Goal: Task Accomplishment & Management: Manage account settings

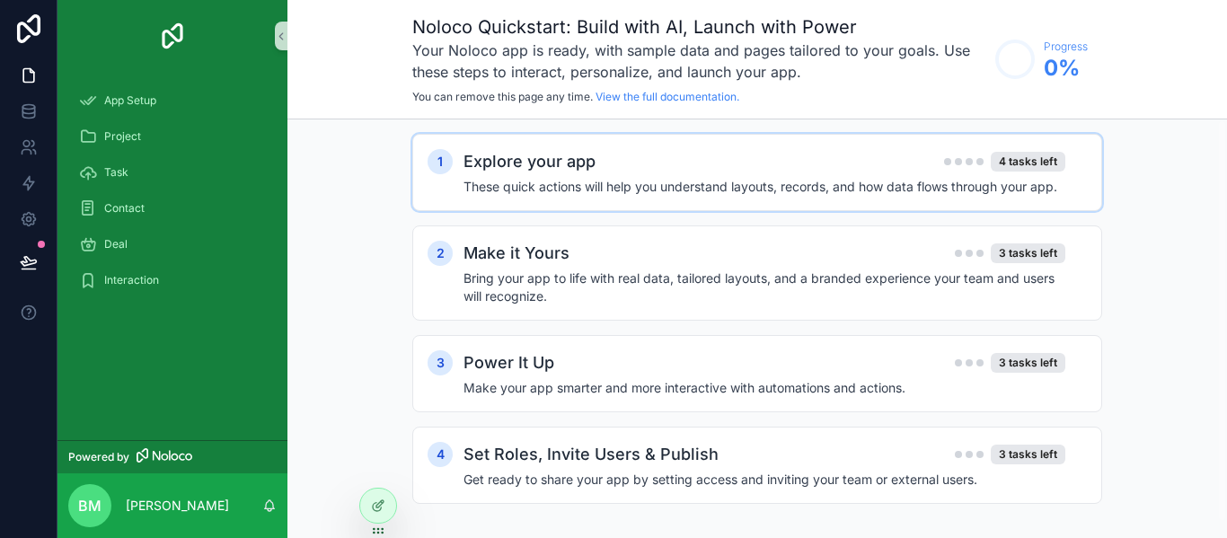
click at [524, 200] on div "1 Explore your app 4 tasks left These quick actions will help you understand la…" at bounding box center [757, 172] width 690 height 77
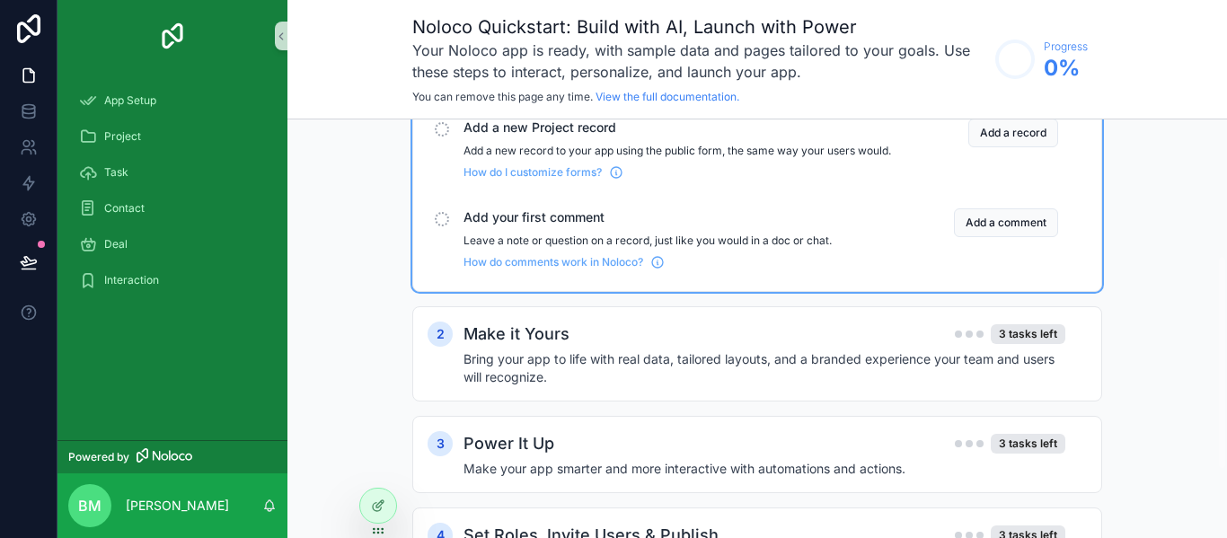
scroll to position [379, 0]
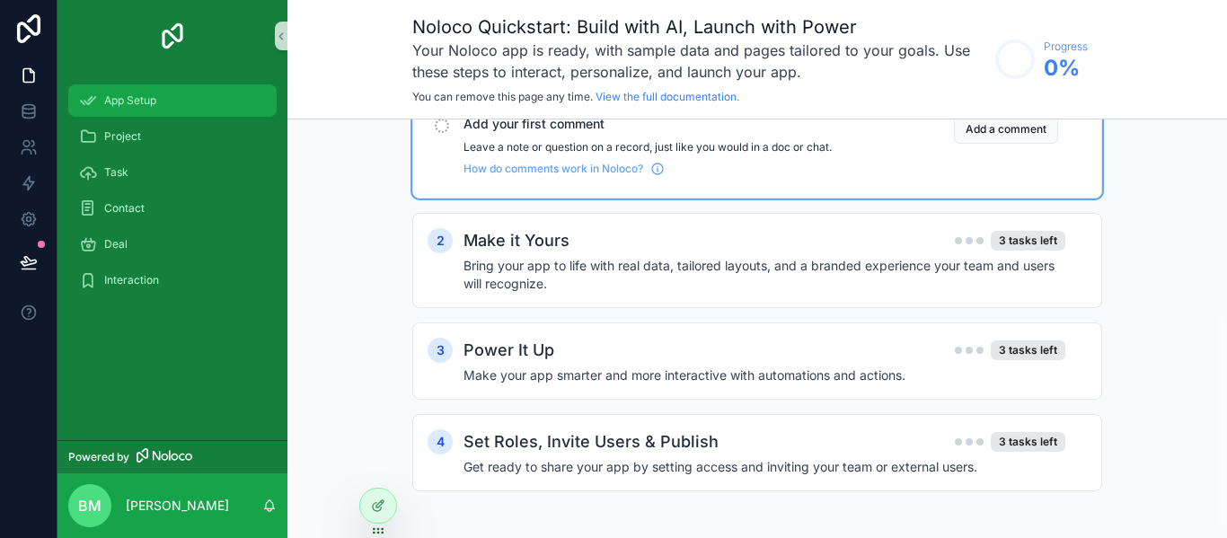
click at [137, 102] on span "App Setup" at bounding box center [130, 100] width 52 height 14
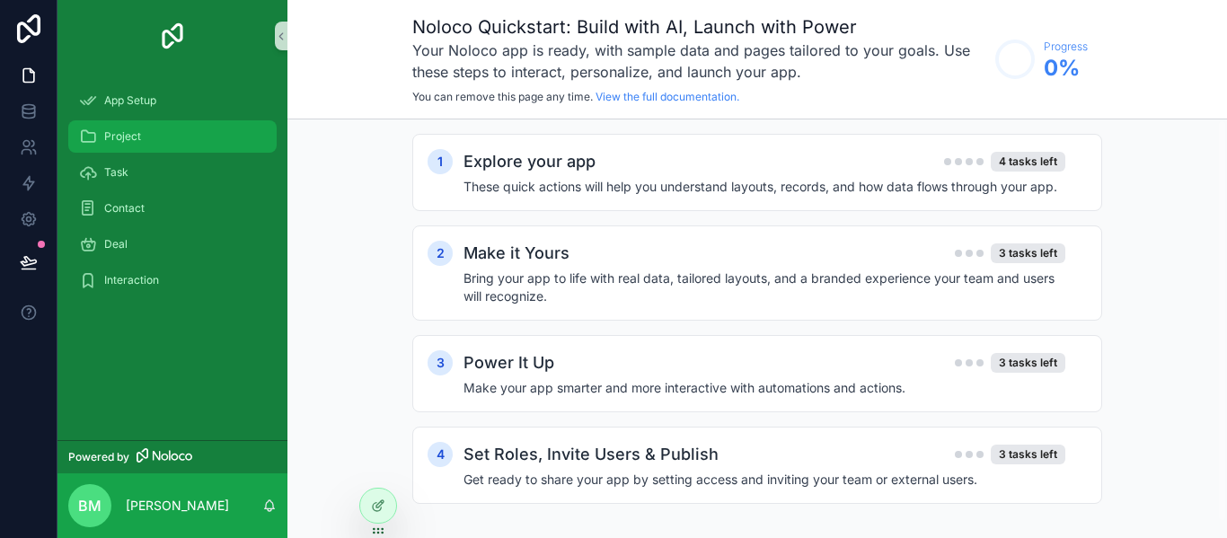
click at [136, 125] on div "Project" at bounding box center [172, 136] width 187 height 29
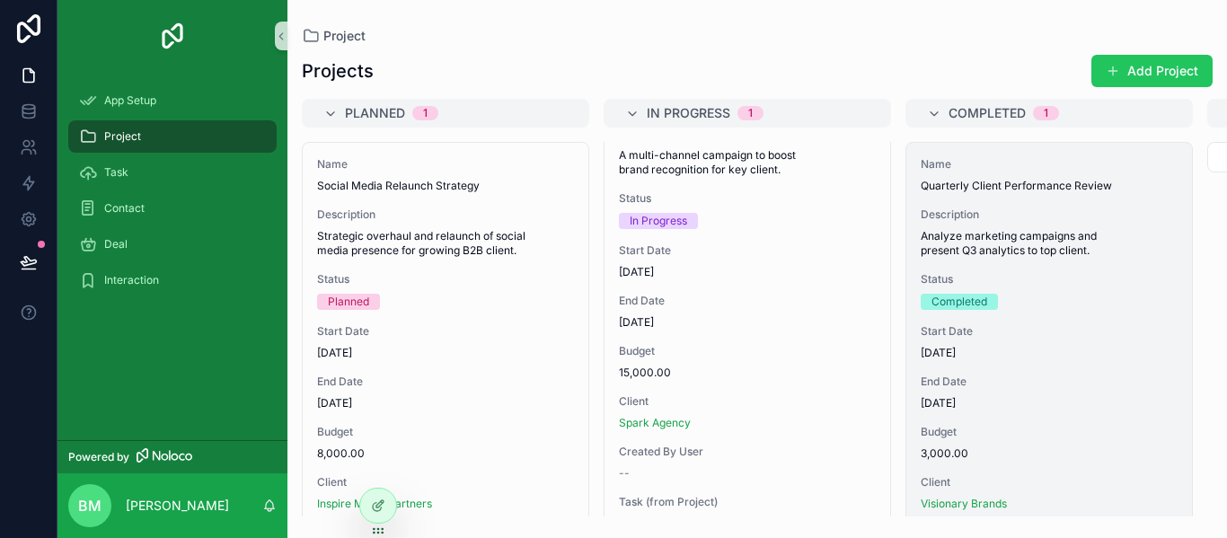
scroll to position [232, 0]
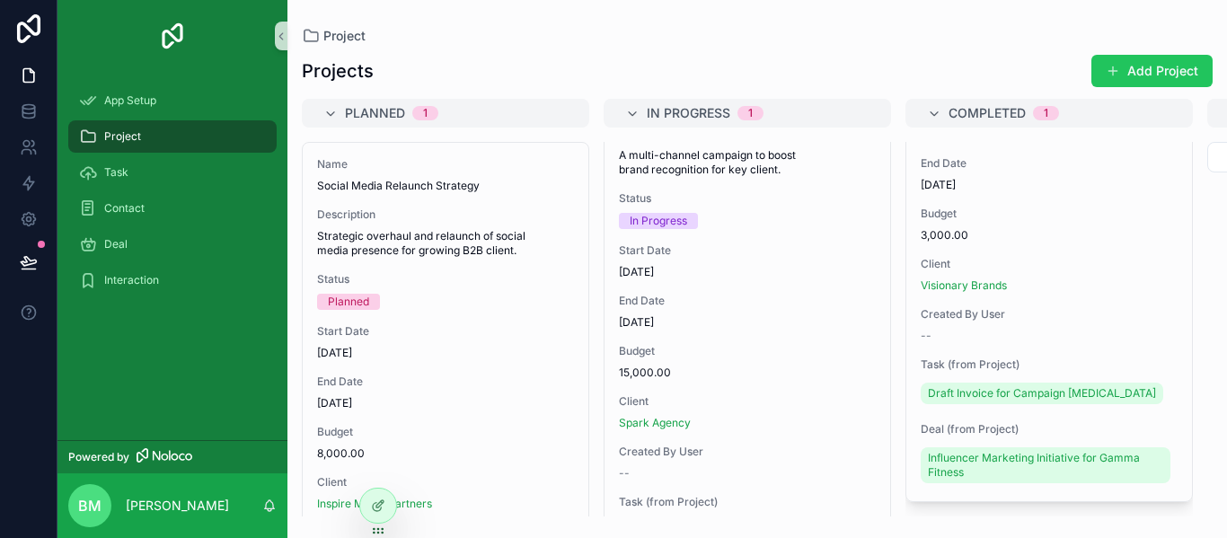
click at [192, 154] on div "Project" at bounding box center [172, 137] width 230 height 36
click at [187, 162] on div "Task" at bounding box center [172, 172] width 187 height 29
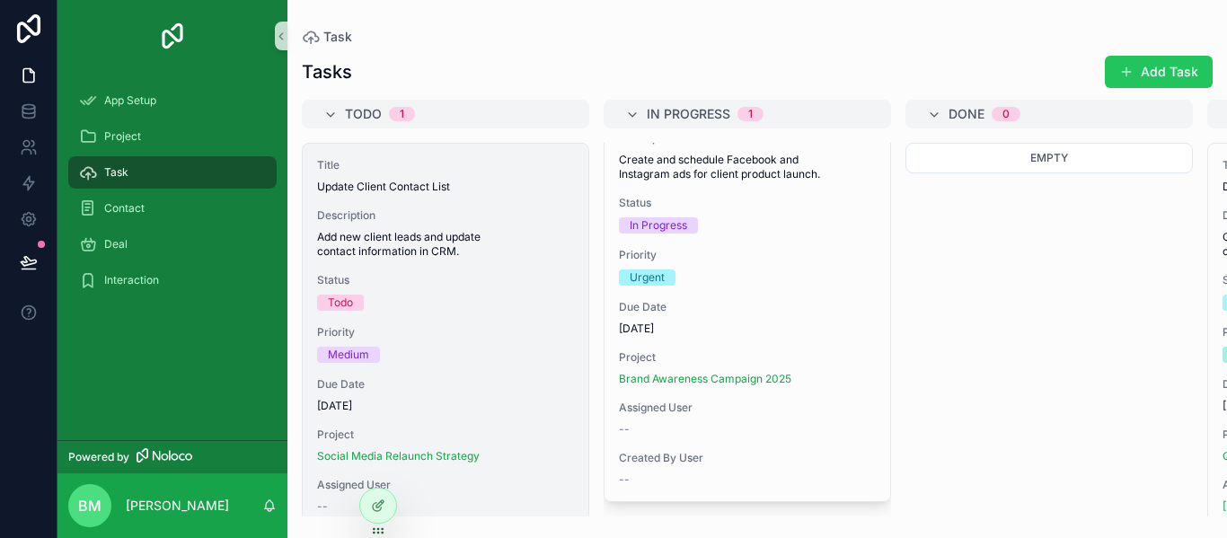
click at [504, 168] on span "Title" at bounding box center [445, 165] width 257 height 14
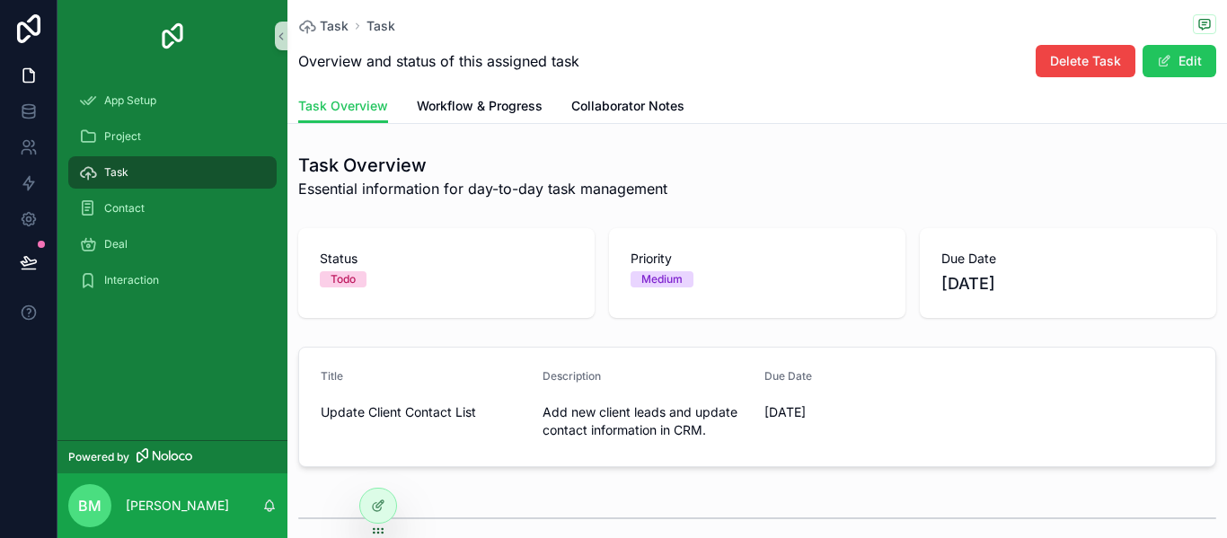
scroll to position [254, 0]
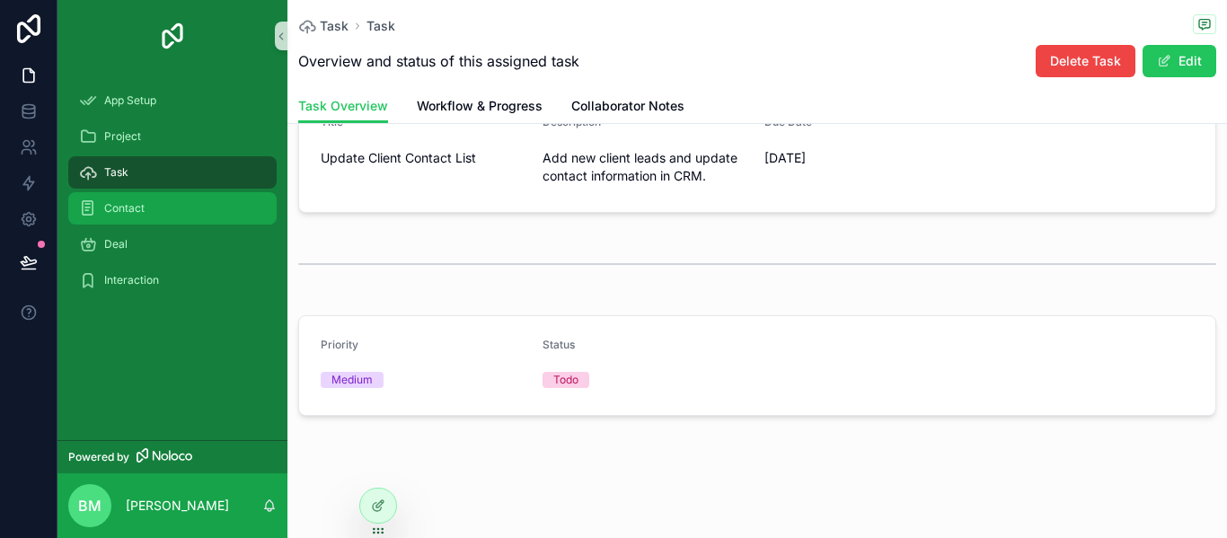
click at [199, 221] on div "Contact" at bounding box center [172, 208] width 187 height 29
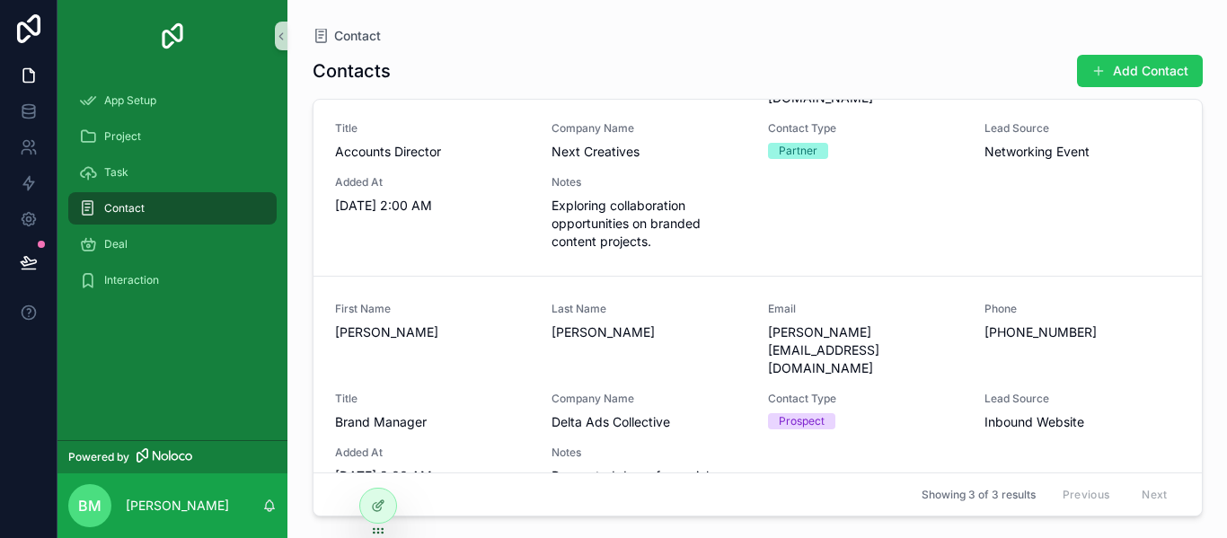
scroll to position [330, 0]
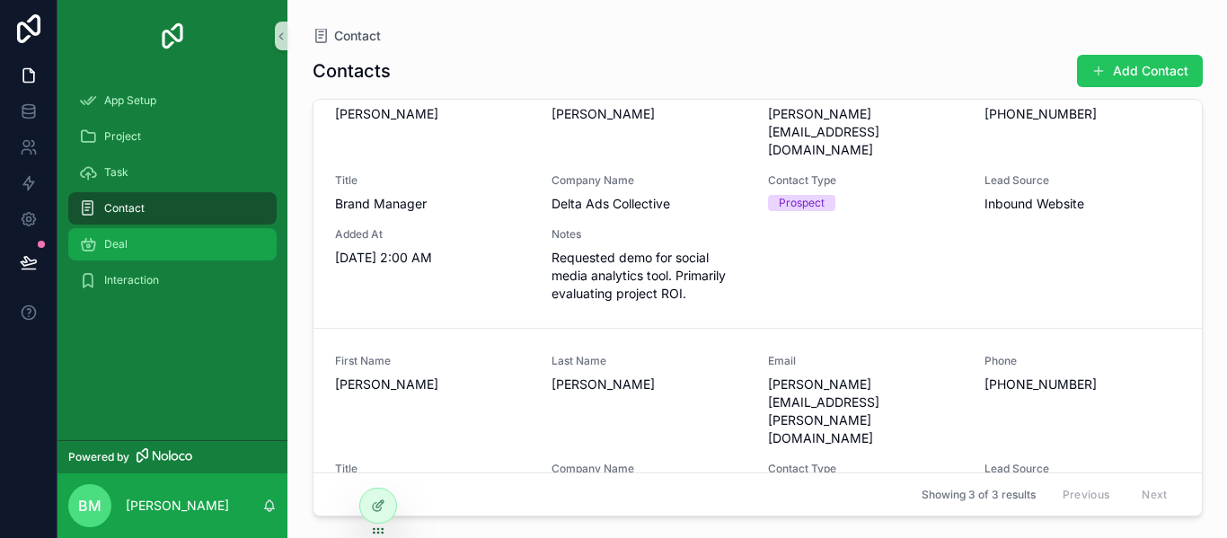
click at [168, 241] on div "Deal" at bounding box center [172, 244] width 187 height 29
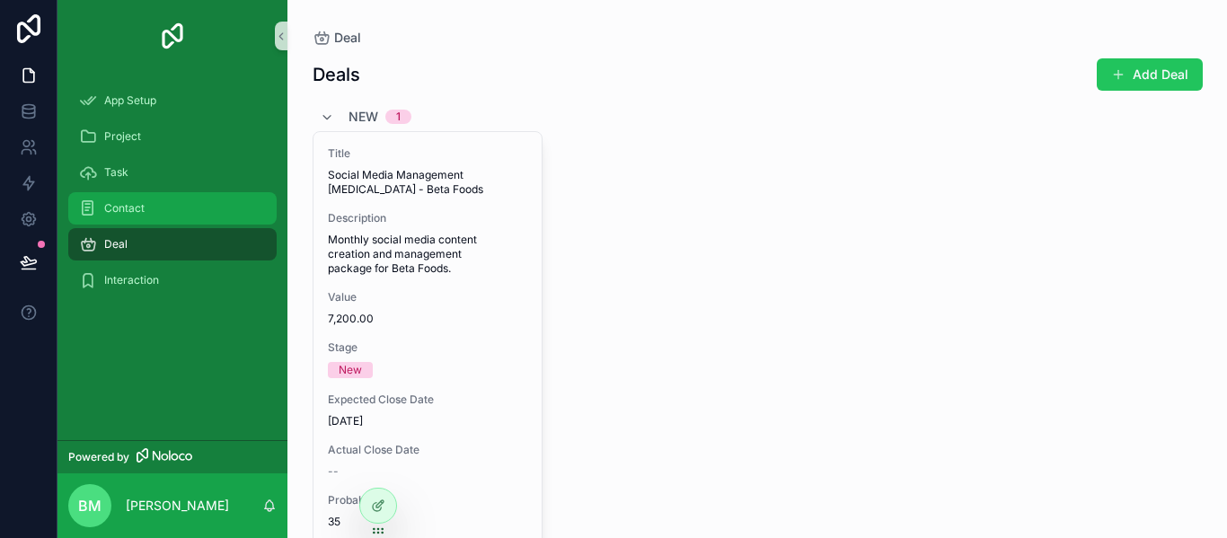
click at [167, 208] on div "Contact" at bounding box center [172, 208] width 187 height 29
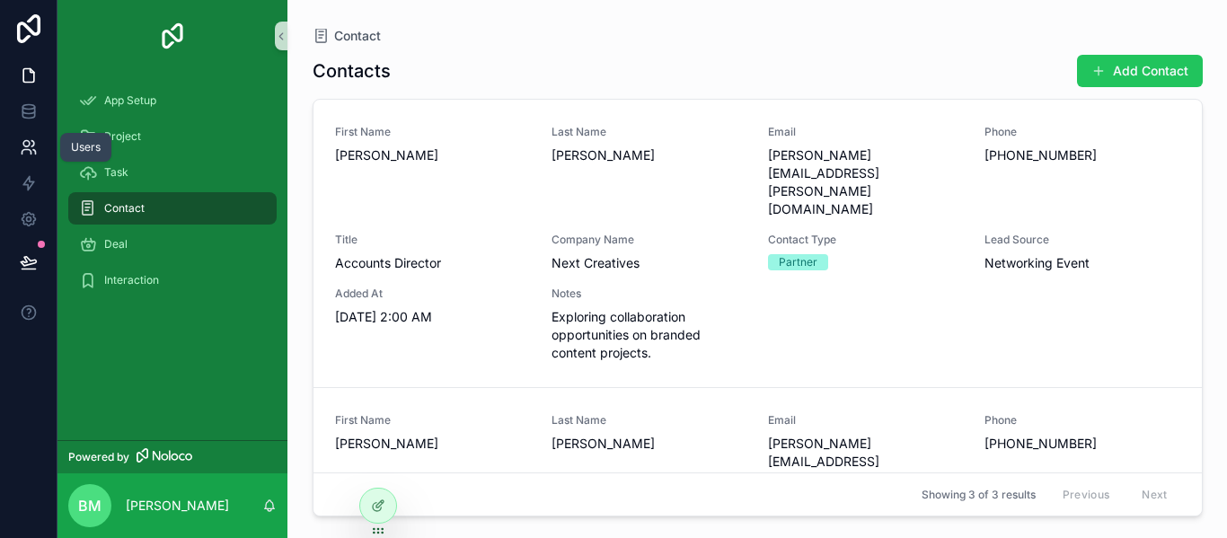
click at [23, 148] on icon at bounding box center [29, 147] width 18 height 18
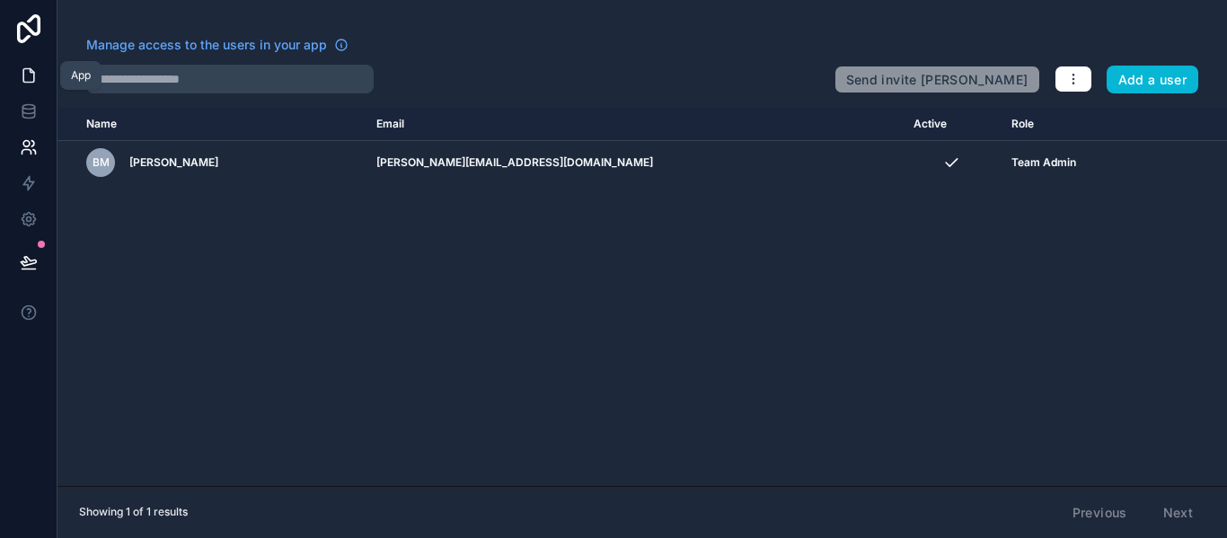
click at [30, 83] on icon at bounding box center [28, 75] width 11 height 13
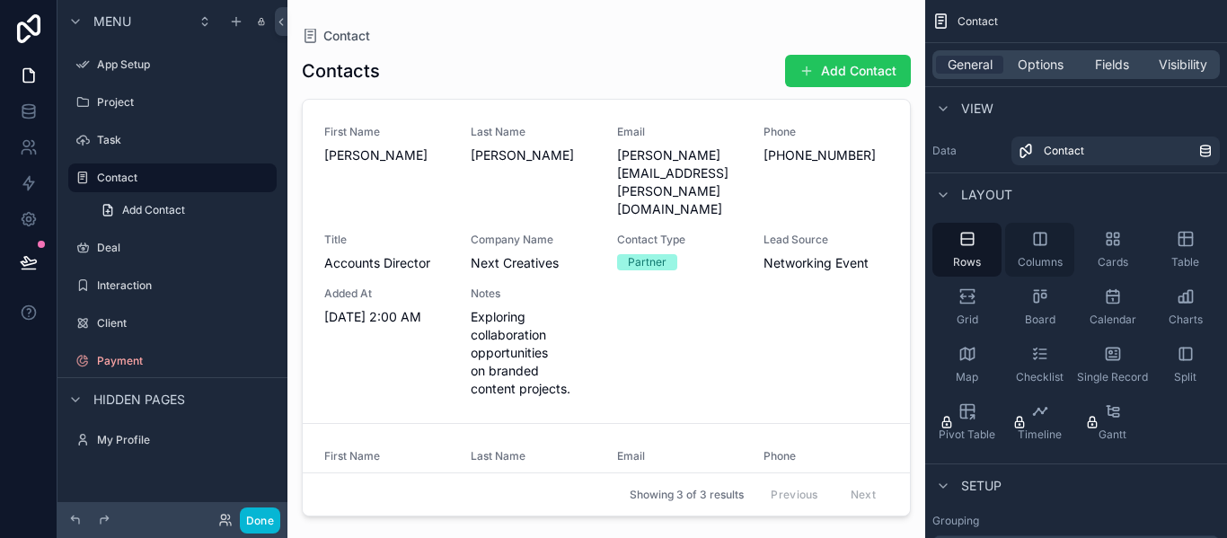
click at [1050, 224] on div "Columns" at bounding box center [1039, 250] width 69 height 54
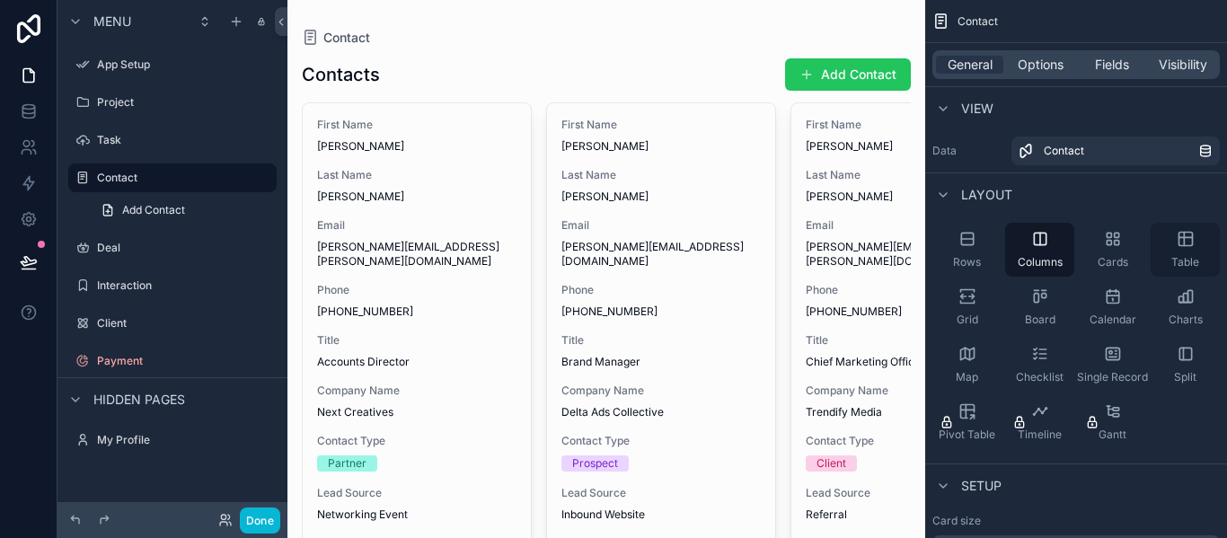
click at [1179, 227] on div "Table" at bounding box center [1185, 250] width 69 height 54
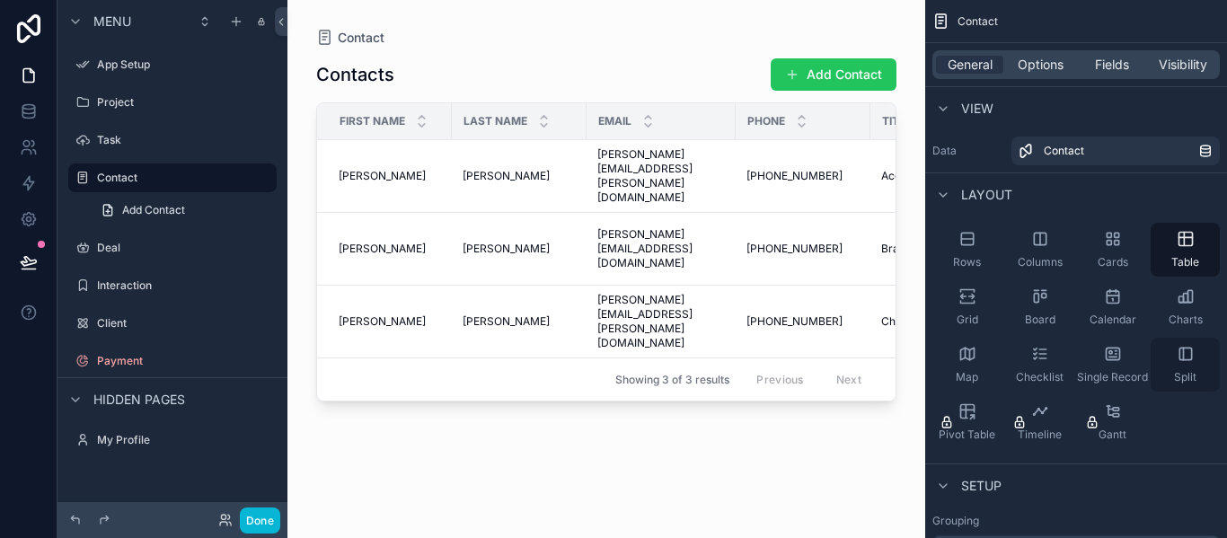
click at [1168, 364] on div "Split" at bounding box center [1185, 365] width 69 height 54
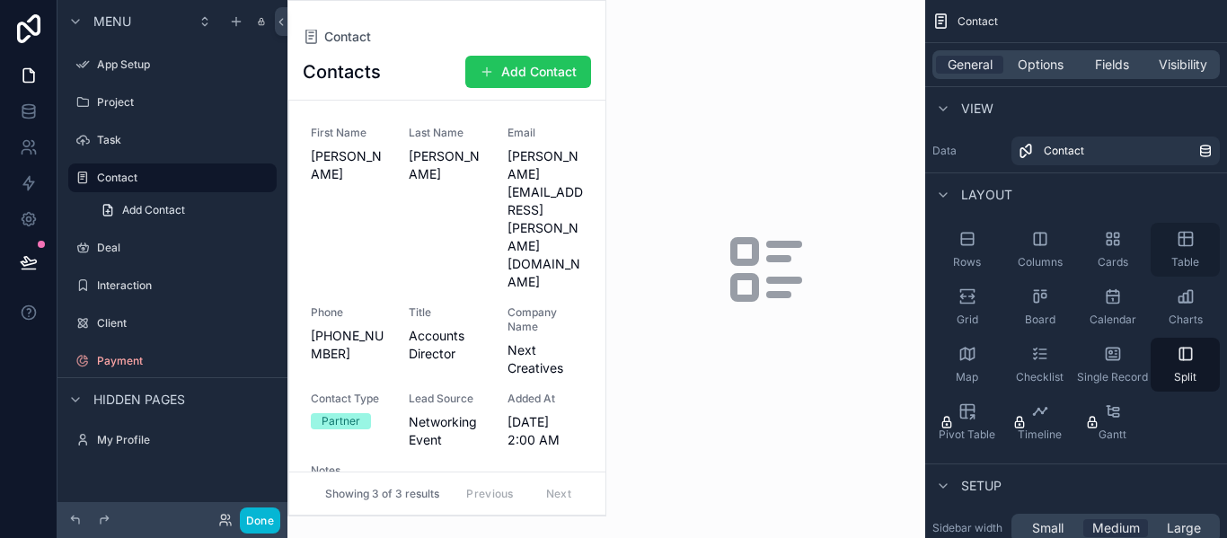
click at [1163, 244] on div "Table" at bounding box center [1185, 250] width 69 height 54
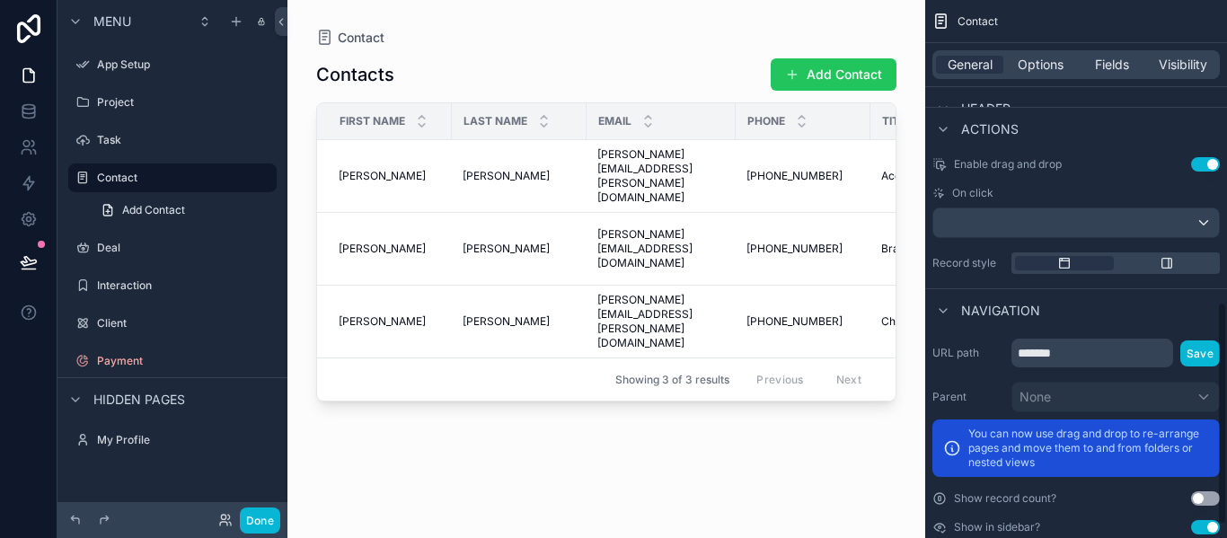
scroll to position [757, 0]
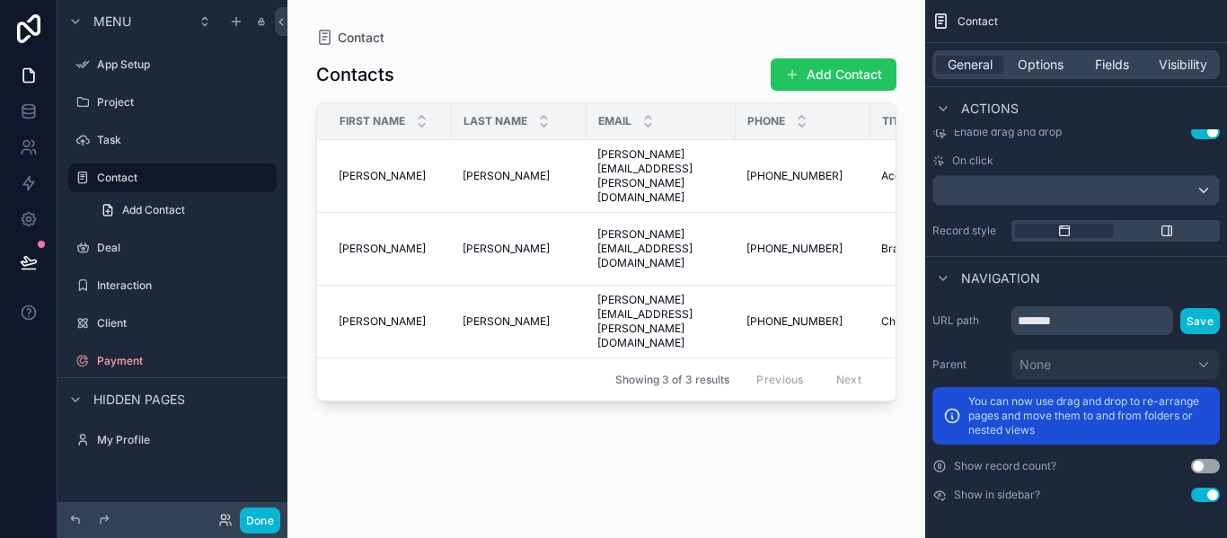
click at [1049, 84] on div "General Options Fields Visibility" at bounding box center [1076, 64] width 302 height 43
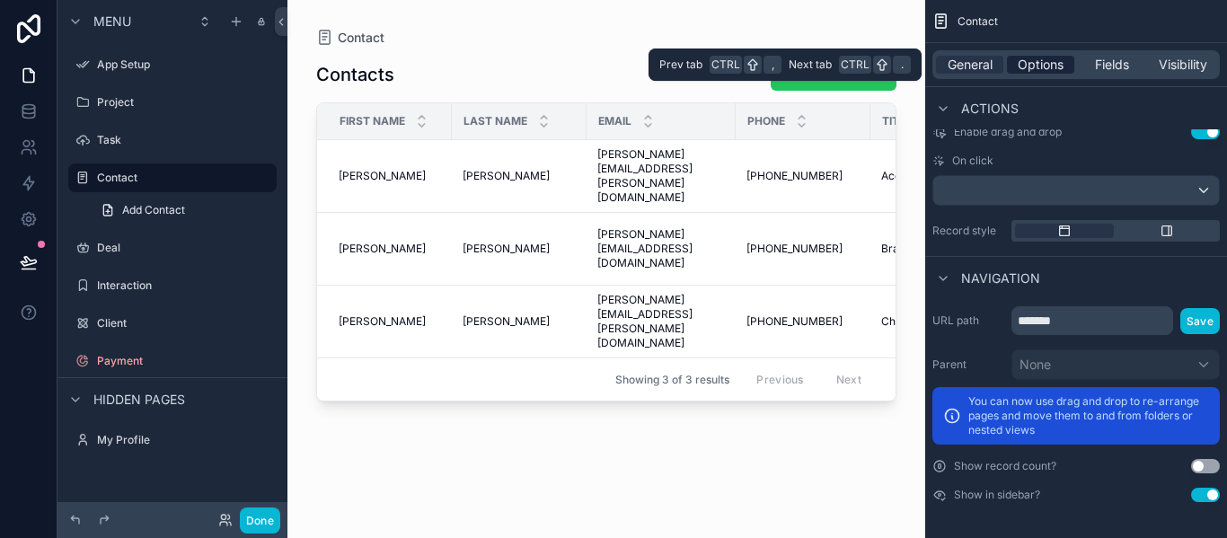
click at [1048, 67] on span "Options" at bounding box center [1041, 65] width 46 height 18
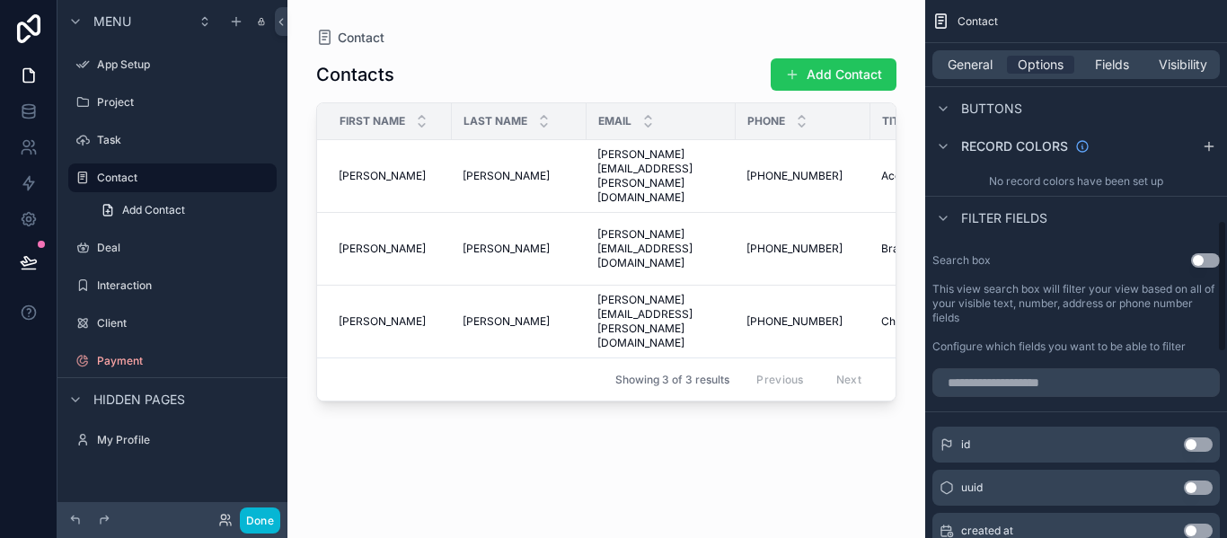
scroll to position [894, 0]
click at [1200, 257] on button "Use setting" at bounding box center [1205, 259] width 29 height 14
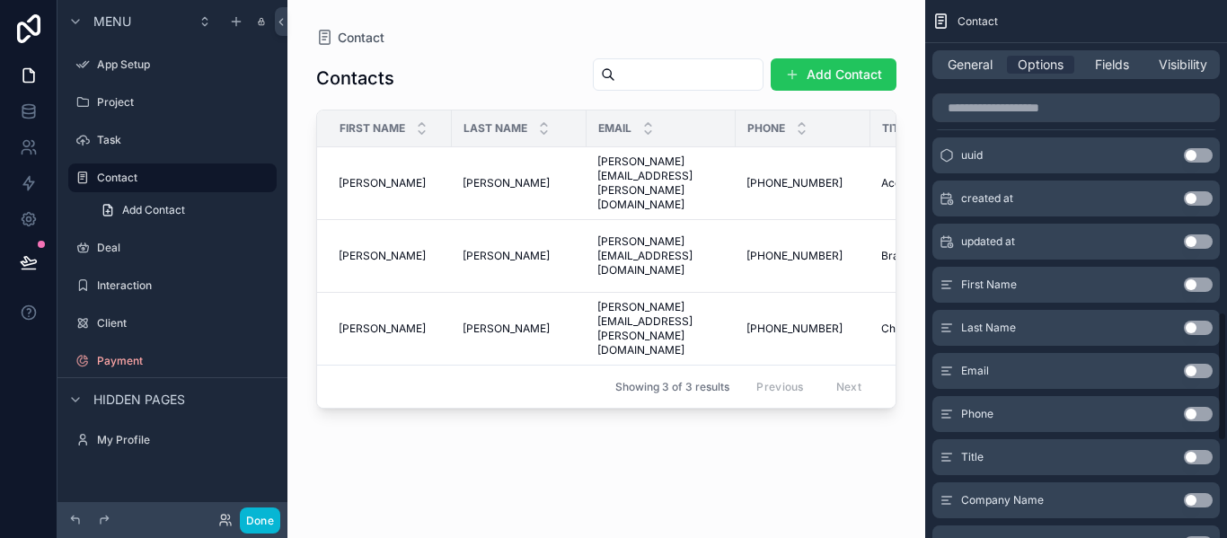
scroll to position [1311, 0]
click at [1196, 321] on div "Email Use setting" at bounding box center [1076, 329] width 287 height 36
click at [1195, 323] on button "Use setting" at bounding box center [1198, 329] width 29 height 14
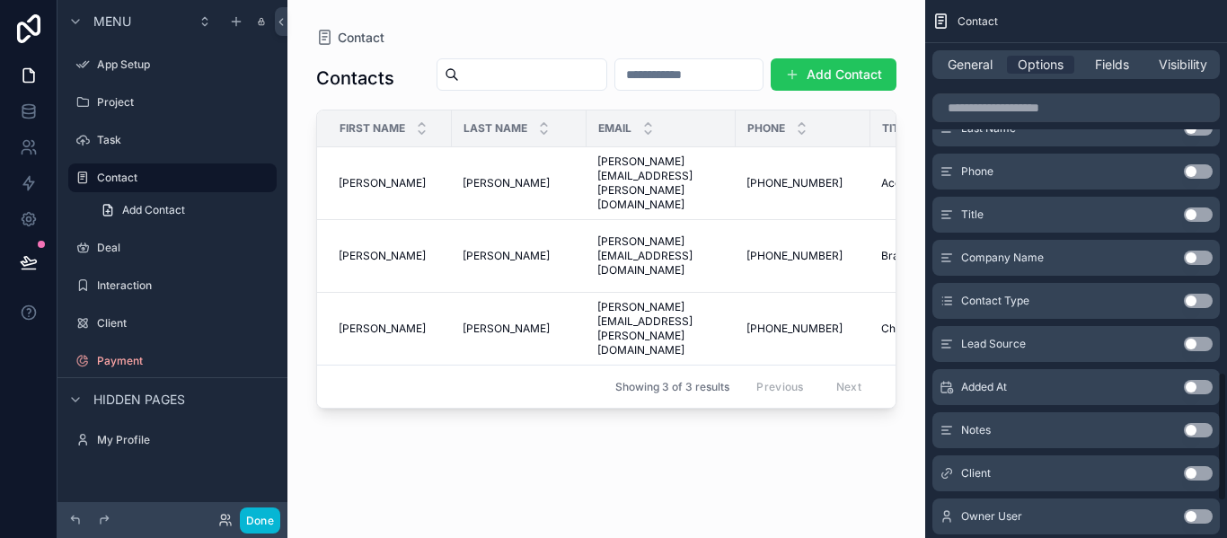
scroll to position [1554, 0]
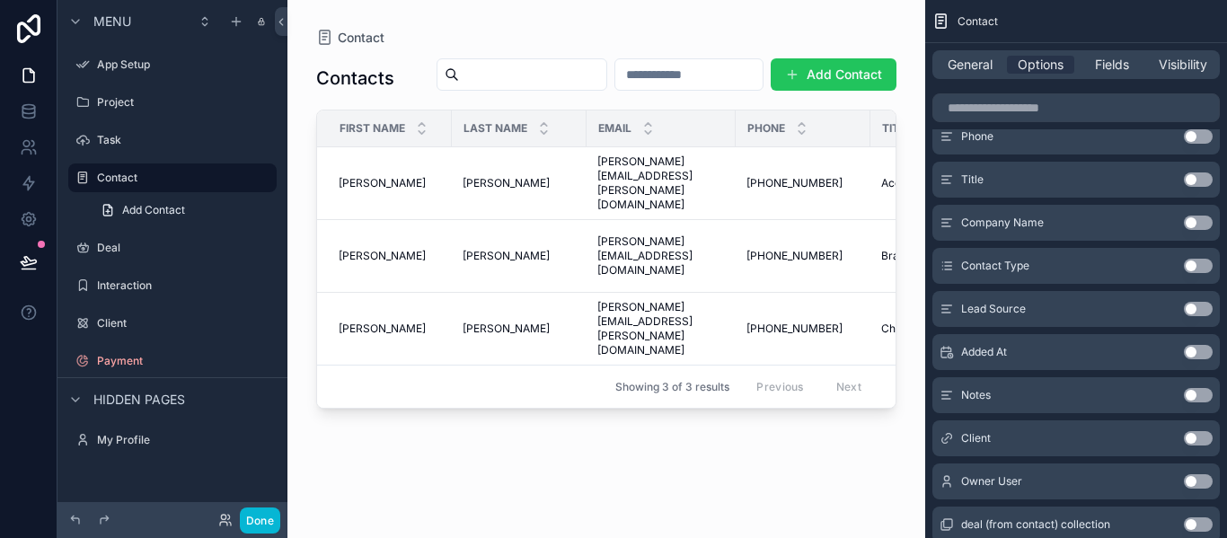
click at [1199, 310] on button "Use setting" at bounding box center [1198, 309] width 29 height 14
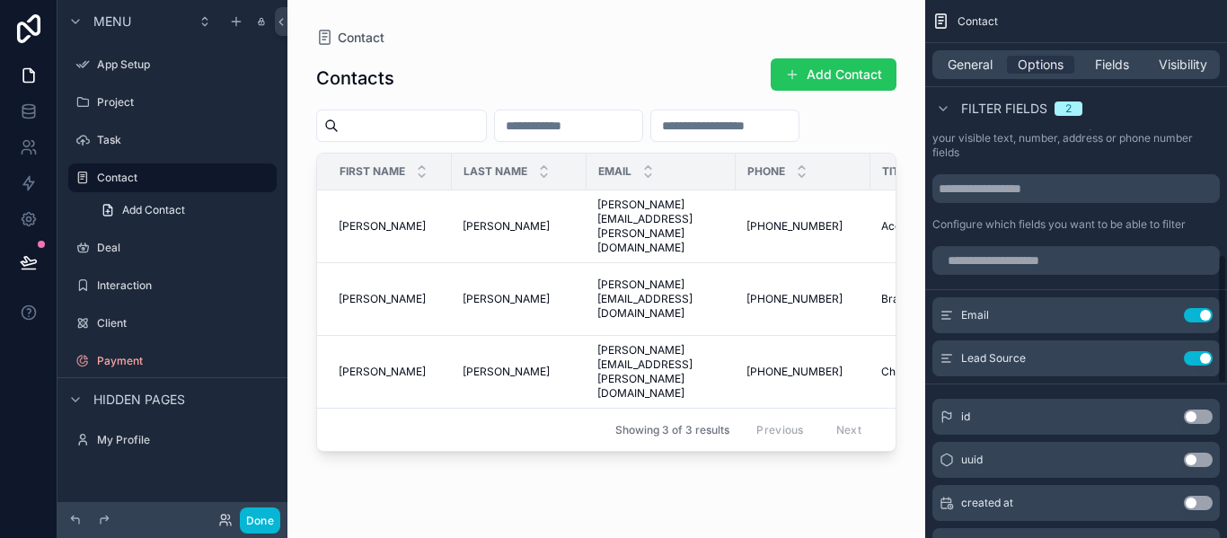
scroll to position [1057, 0]
click at [1195, 314] on button "Use setting" at bounding box center [1198, 316] width 29 height 14
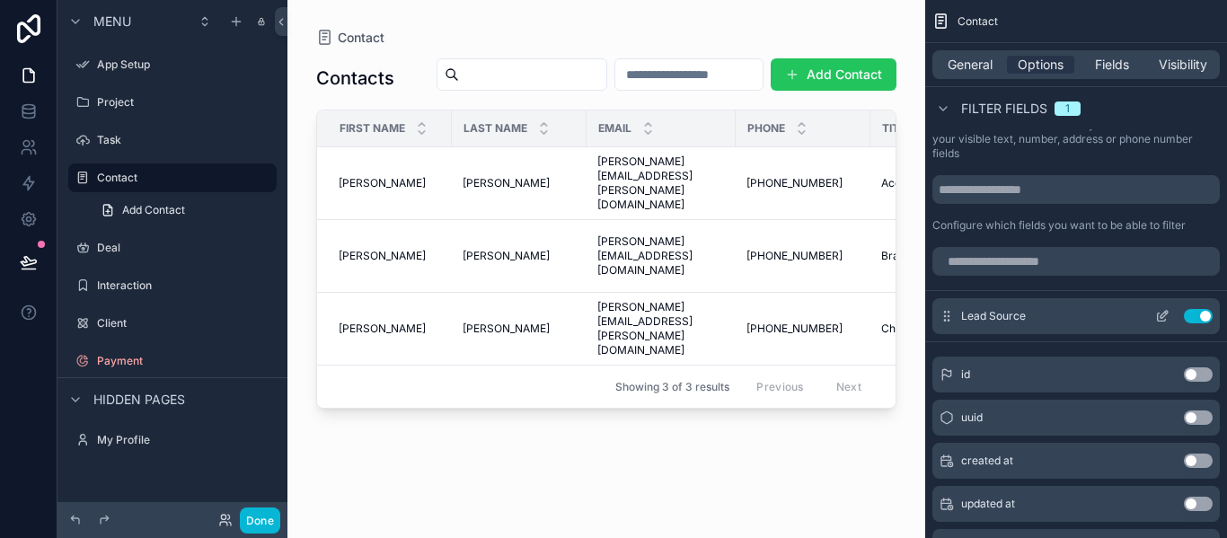
click at [1193, 313] on button "Use setting" at bounding box center [1198, 316] width 29 height 14
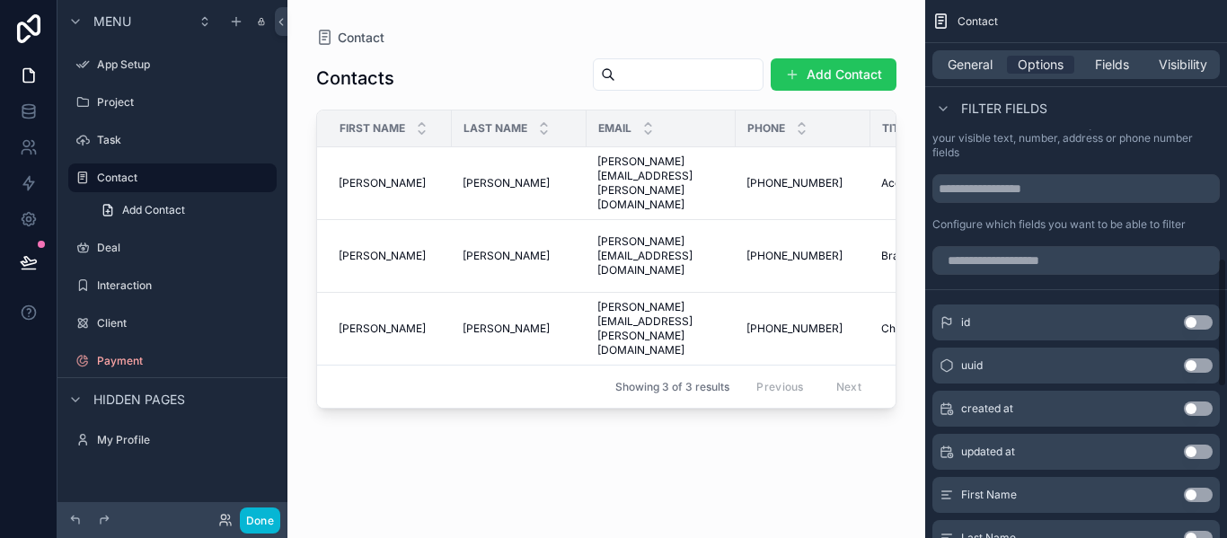
scroll to position [1080, 0]
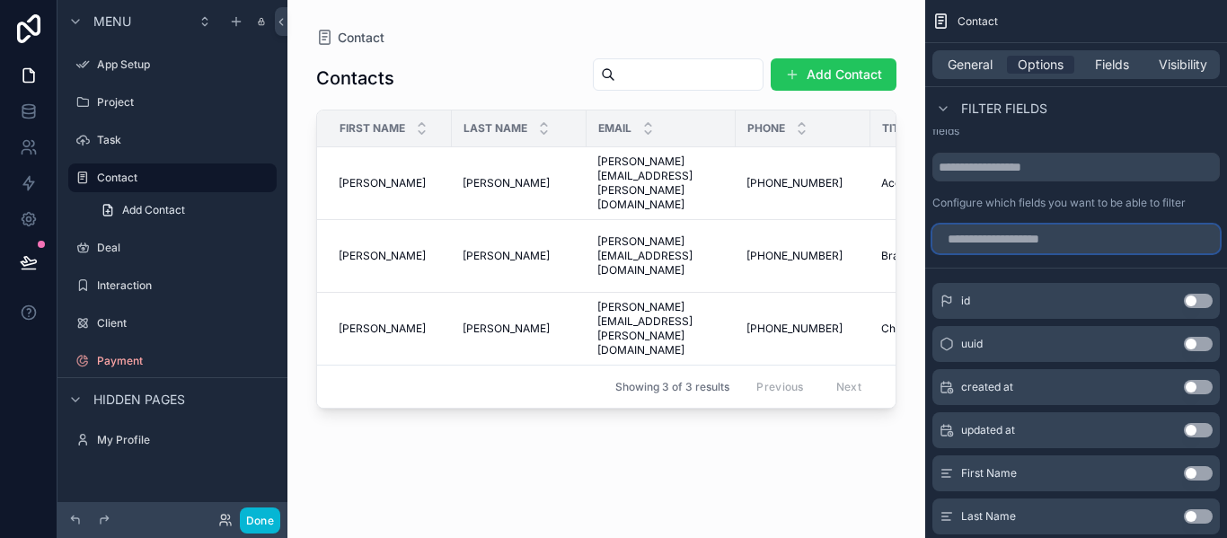
click at [1021, 245] on input "scrollable content" at bounding box center [1076, 239] width 287 height 29
click at [597, 78] on div "scrollable content" at bounding box center [606, 258] width 638 height 517
click at [615, 74] on input "scrollable content" at bounding box center [688, 74] width 147 height 25
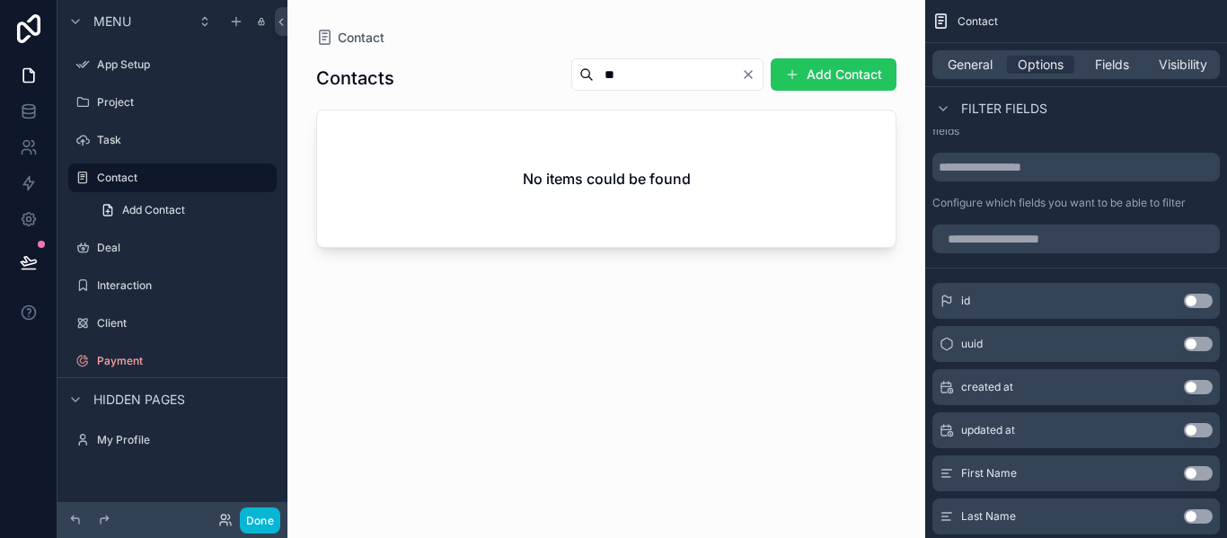
type input "*"
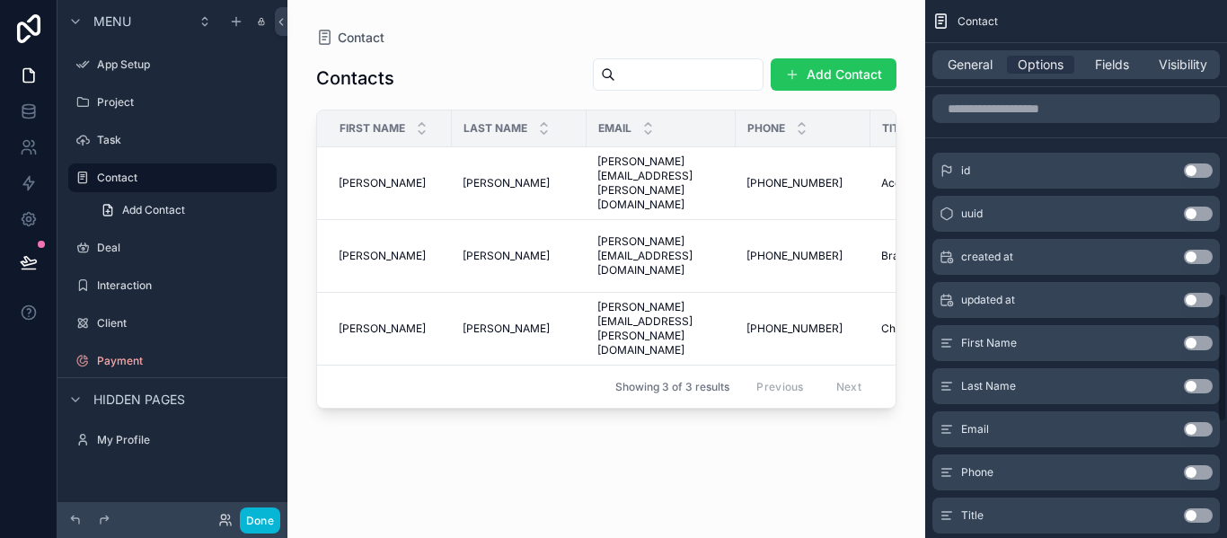
scroll to position [1211, 0]
drag, startPoint x: 1200, startPoint y: 344, endPoint x: 1110, endPoint y: 270, distance: 116.9
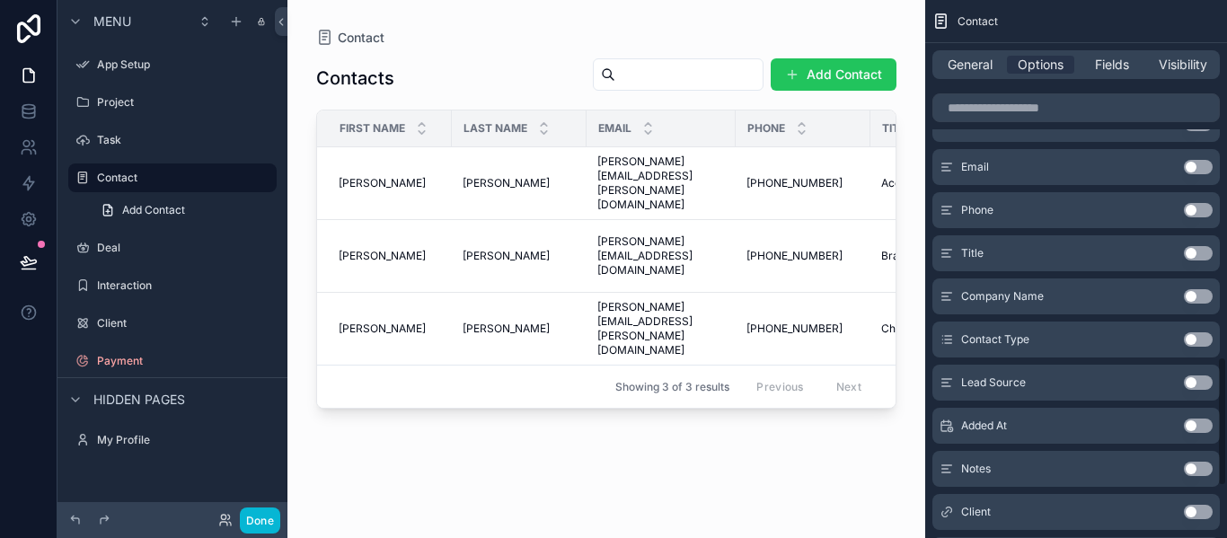
scroll to position [1502, 0]
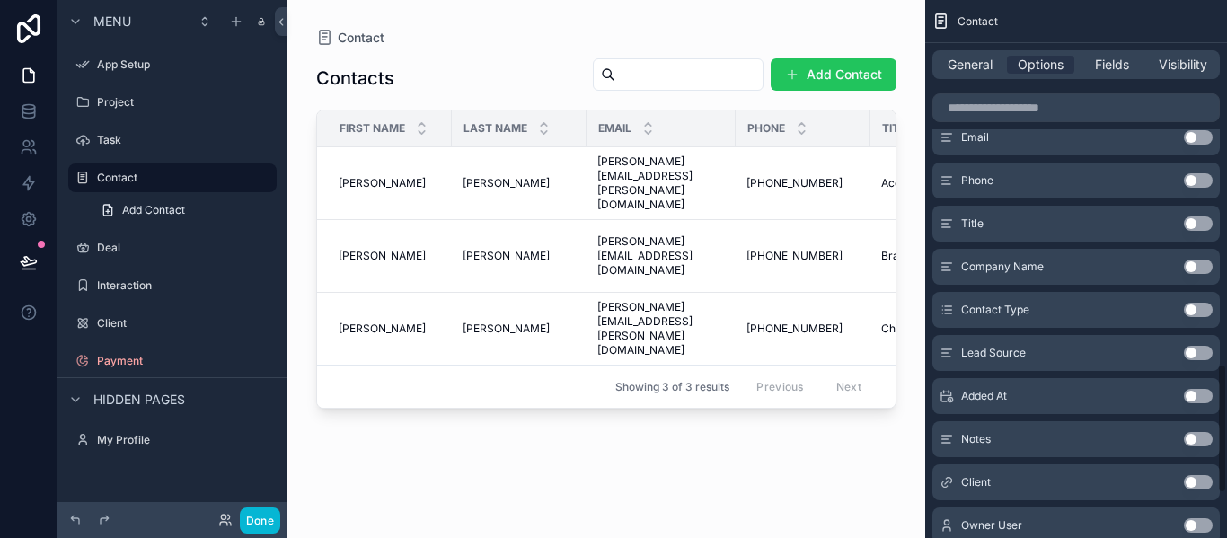
click at [1196, 268] on button "Use setting" at bounding box center [1198, 267] width 29 height 14
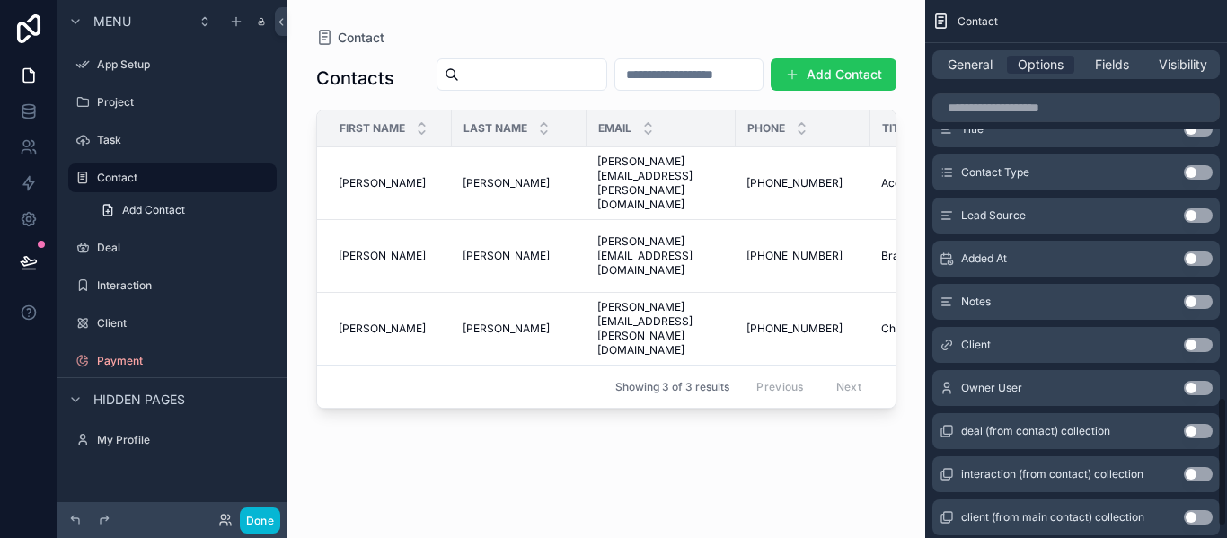
scroll to position [1647, 0]
click at [1194, 226] on div "Lead Source Use setting" at bounding box center [1076, 217] width 287 height 36
click at [1194, 222] on button "Use setting" at bounding box center [1198, 216] width 29 height 14
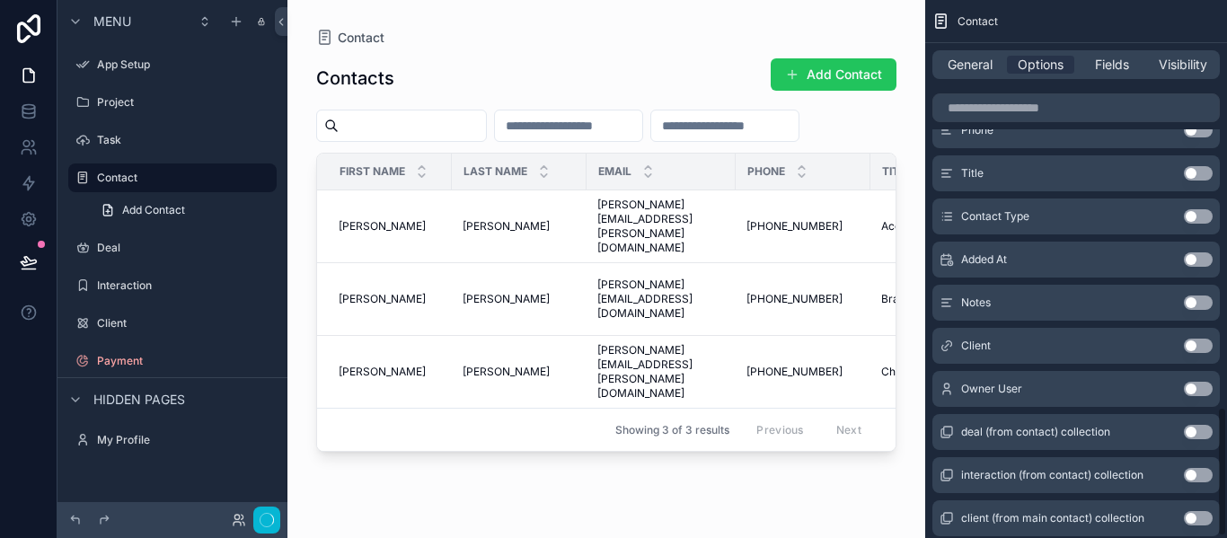
scroll to position [1690, 0]
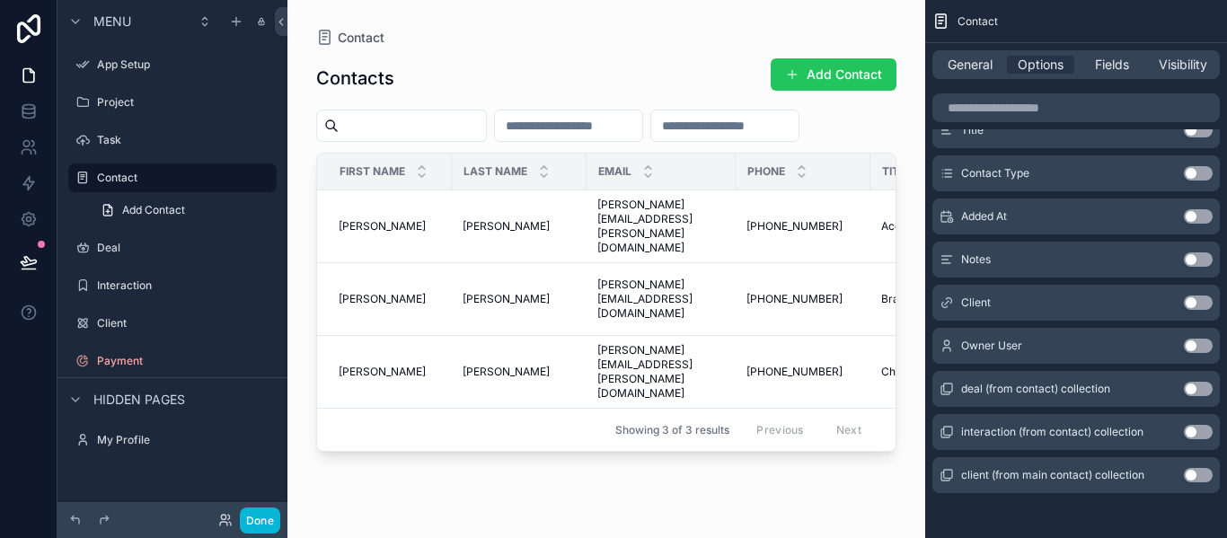
click at [615, 120] on input "scrollable content" at bounding box center [568, 125] width 147 height 25
type input "*"
click at [540, 64] on div "Contacts Add Contact" at bounding box center [606, 77] width 580 height 41
click at [17, 72] on link at bounding box center [28, 75] width 57 height 36
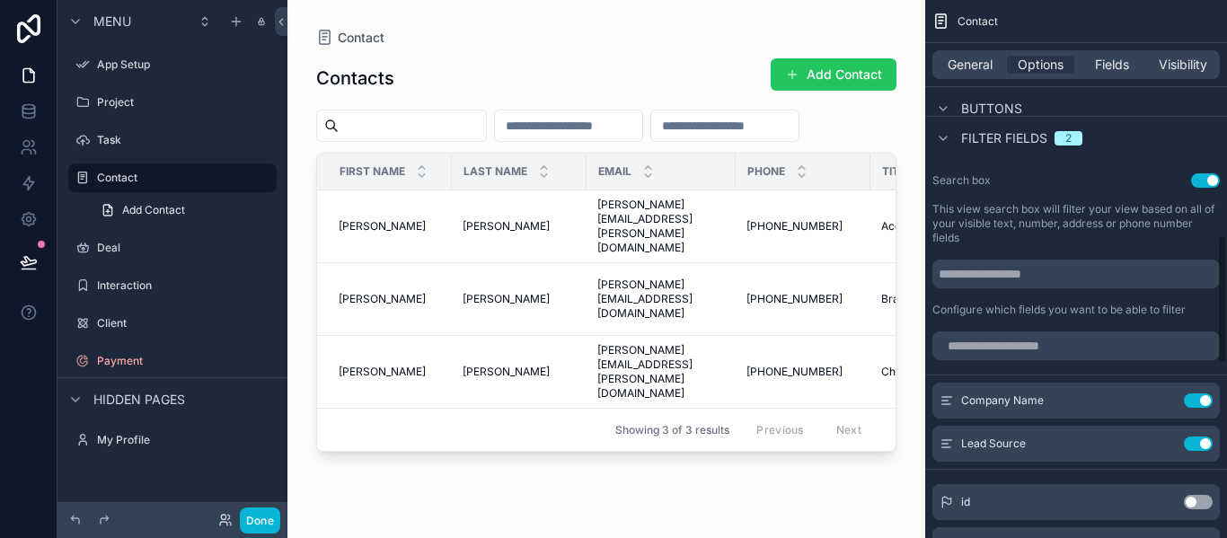
scroll to position [974, 0]
click at [985, 349] on input "scrollable content" at bounding box center [1076, 345] width 287 height 29
type input "*"
click at [1010, 271] on input "scrollable content" at bounding box center [1076, 273] width 287 height 29
type input "*"
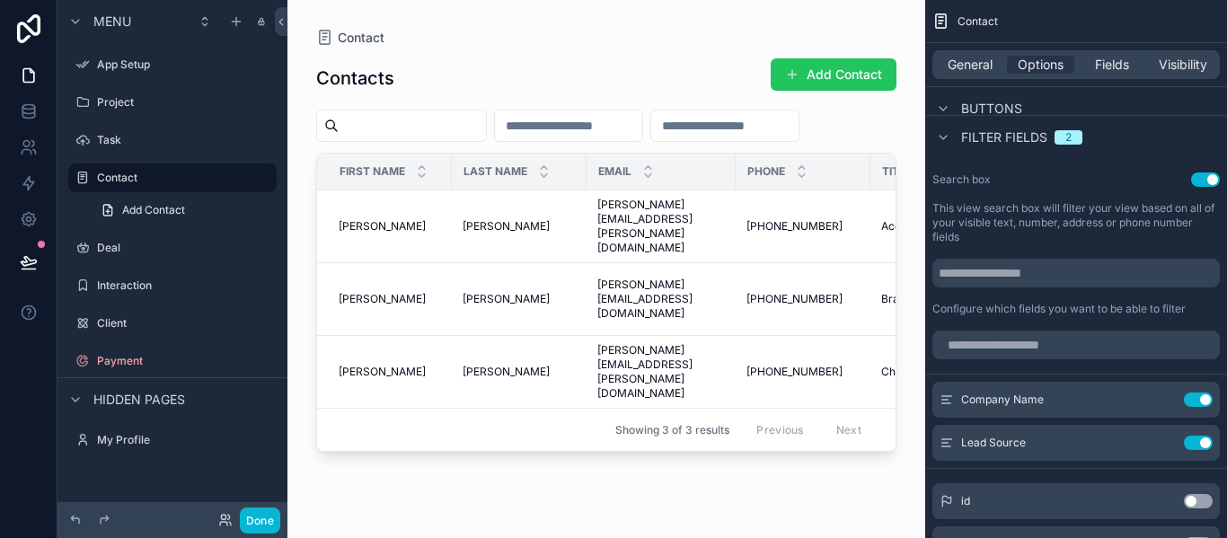
click at [1022, 164] on div "Contact General Options Fields Visibility Filter Relative filter AND Condition …" at bounding box center [1076, 128] width 302 height 2205
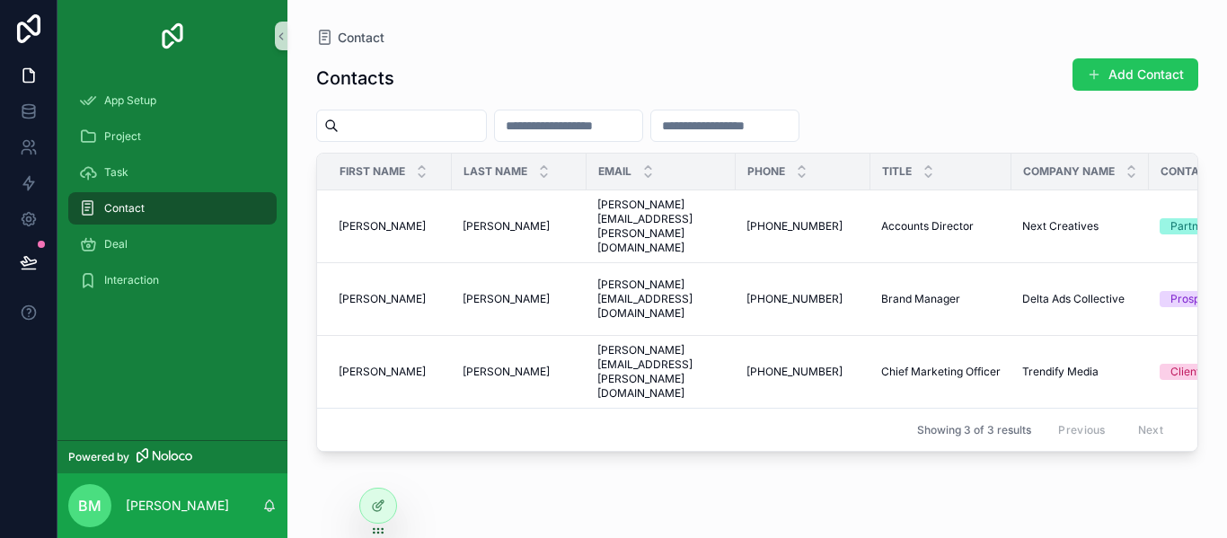
click at [1040, 90] on div "Contacts Add Contact" at bounding box center [757, 77] width 882 height 41
click at [132, 119] on div "Project" at bounding box center [172, 137] width 230 height 36
click at [135, 128] on div "Project" at bounding box center [172, 136] width 187 height 29
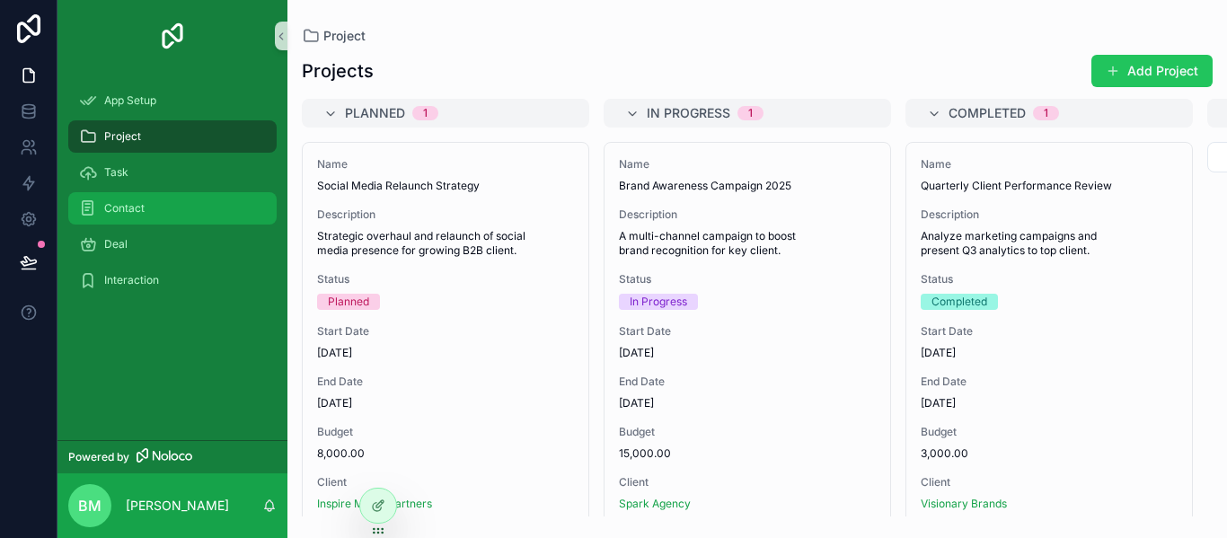
click at [147, 206] on div "Contact" at bounding box center [172, 208] width 187 height 29
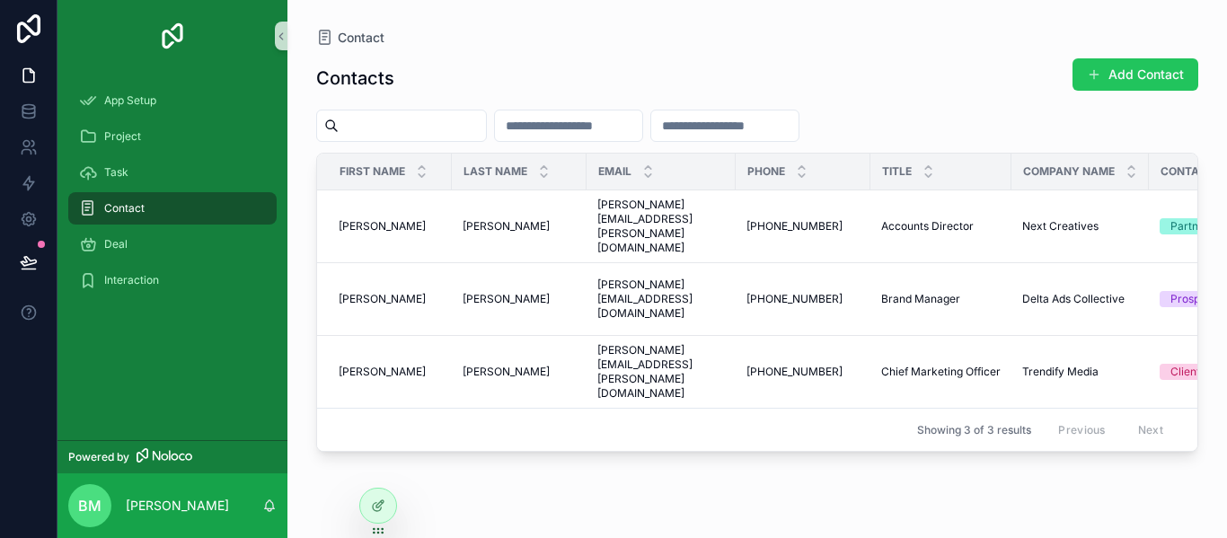
click at [637, 131] on input "scrollable content" at bounding box center [568, 125] width 147 height 25
click at [799, 115] on input "scrollable content" at bounding box center [724, 125] width 147 height 25
click at [827, 79] on div "Contacts Add Contact" at bounding box center [757, 77] width 882 height 41
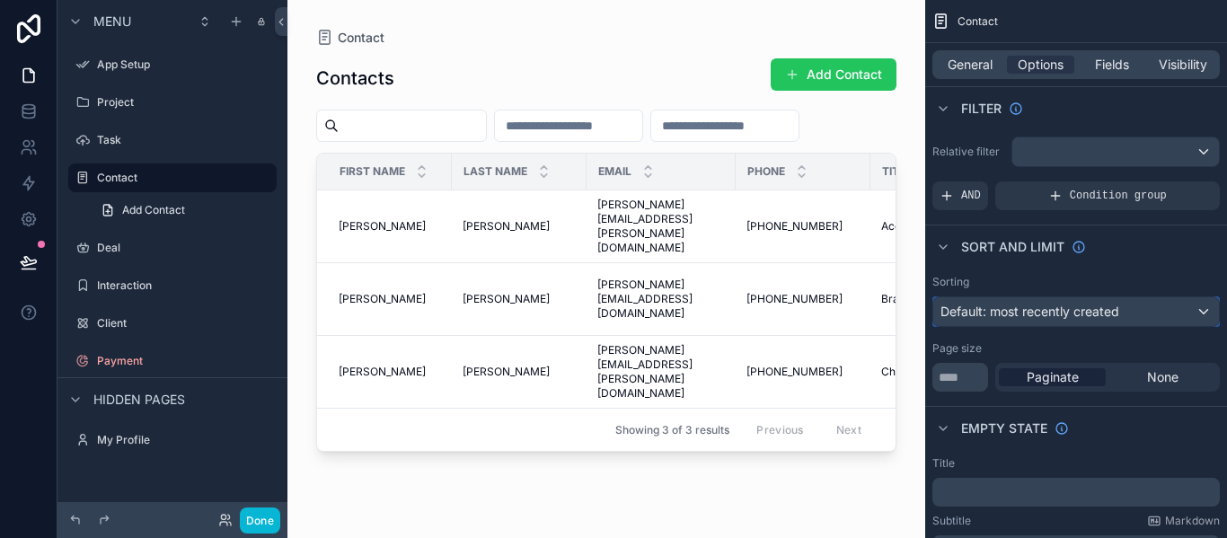
click at [969, 315] on span "Default: most recently created" at bounding box center [1030, 311] width 179 height 15
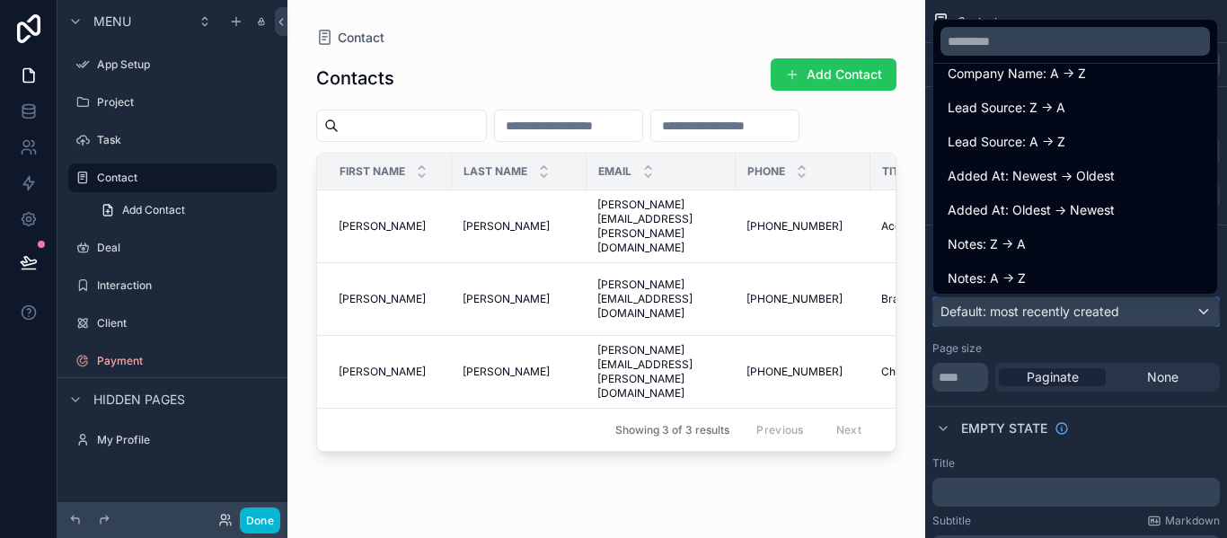
scroll to position [571, 0]
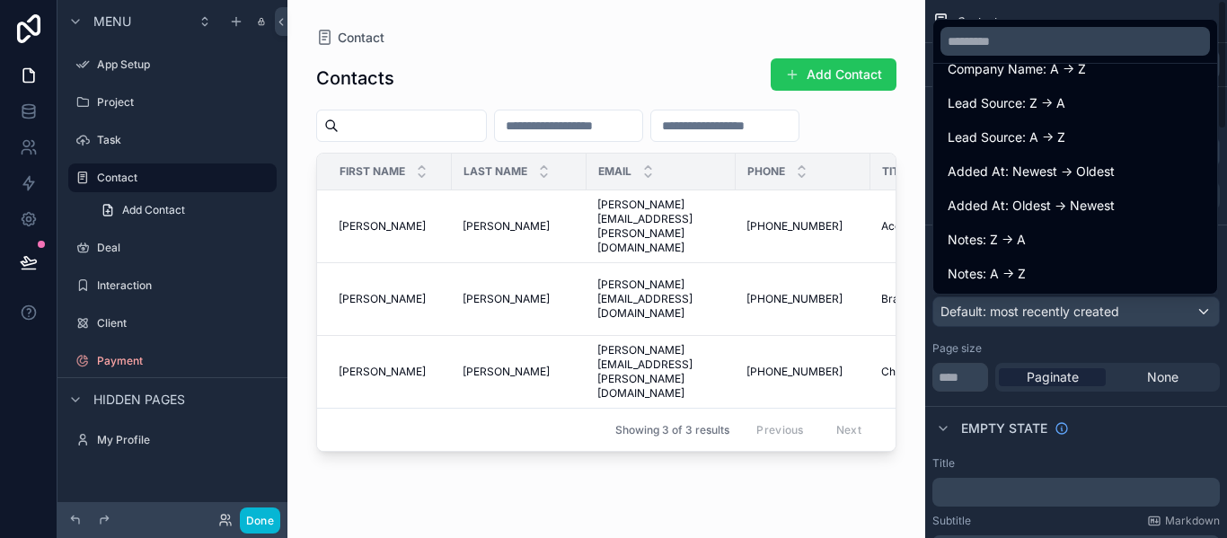
click at [1141, 343] on div "scrollable content" at bounding box center [613, 269] width 1227 height 538
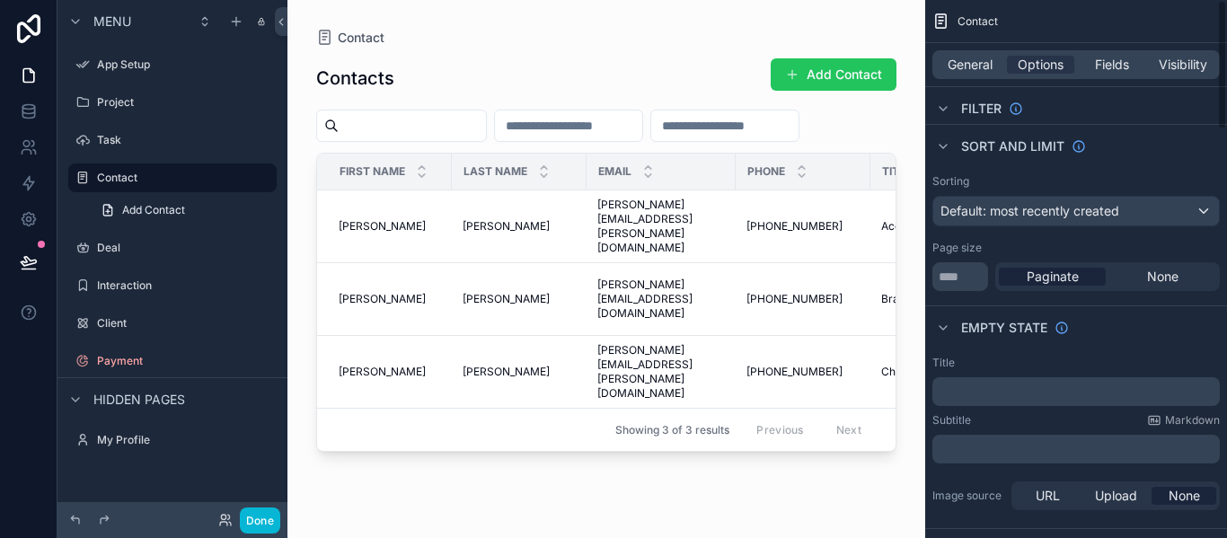
scroll to position [0, 0]
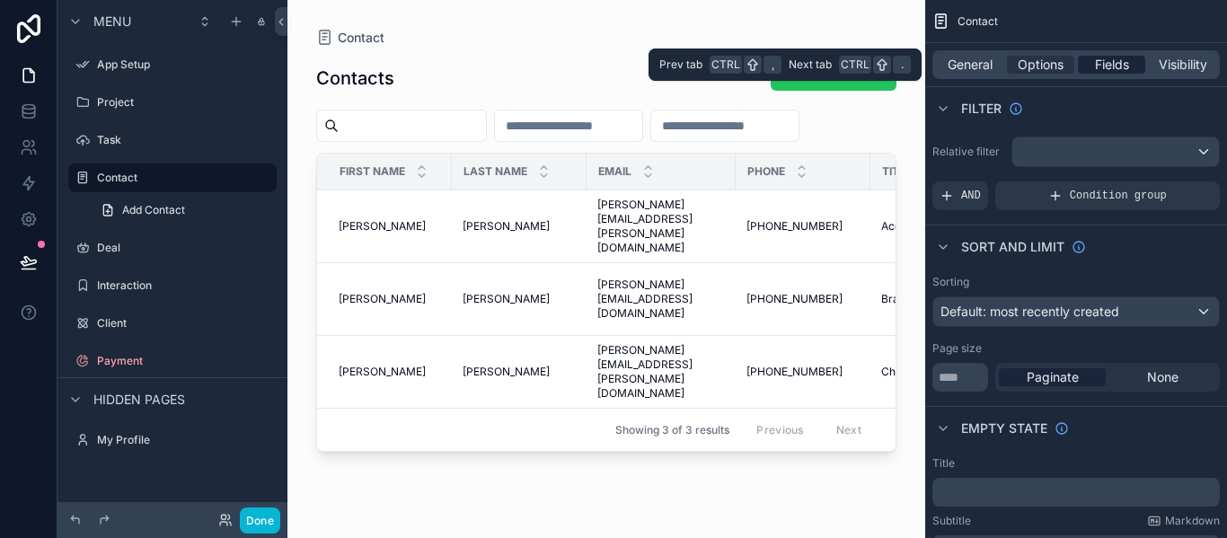
click at [1119, 72] on span "Fields" at bounding box center [1112, 65] width 34 height 18
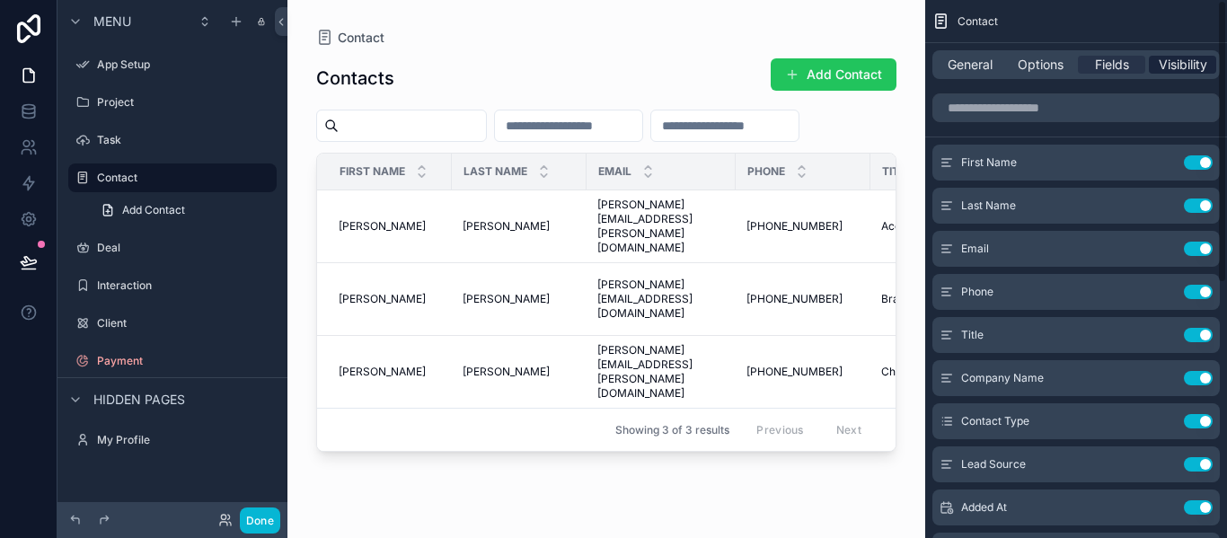
click at [1171, 65] on span "Visibility" at bounding box center [1183, 65] width 49 height 18
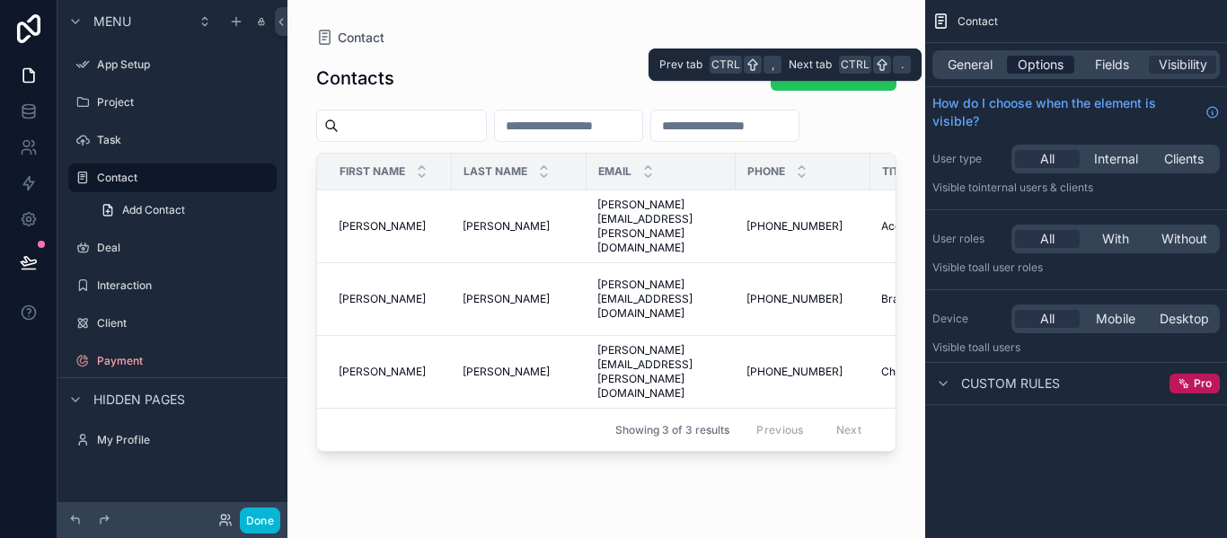
click at [1045, 70] on span "Options" at bounding box center [1041, 65] width 46 height 18
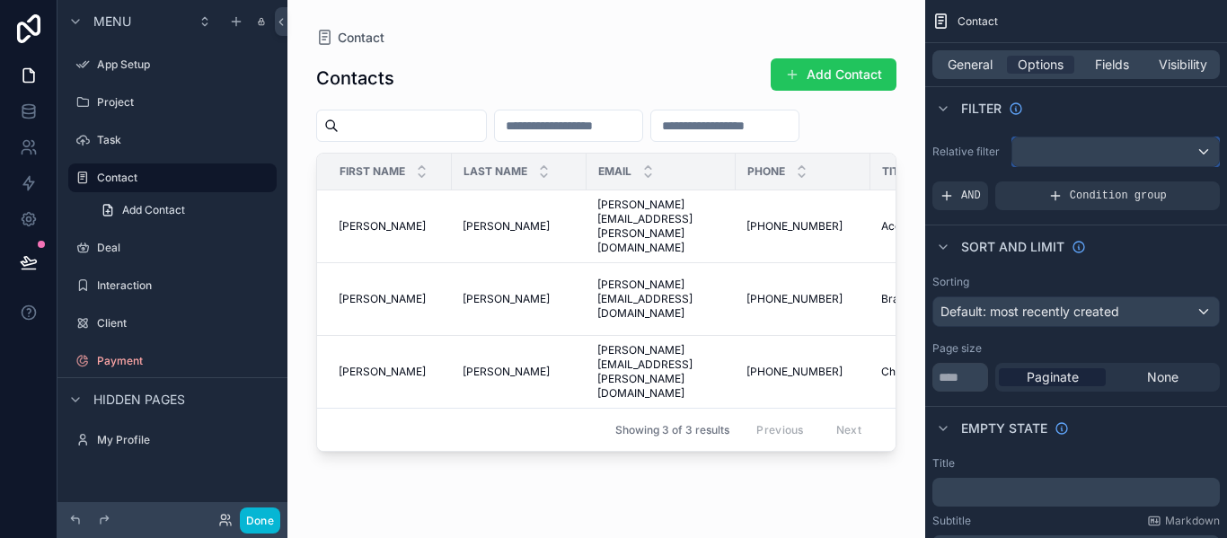
click at [1030, 148] on div "scrollable content" at bounding box center [1116, 151] width 207 height 29
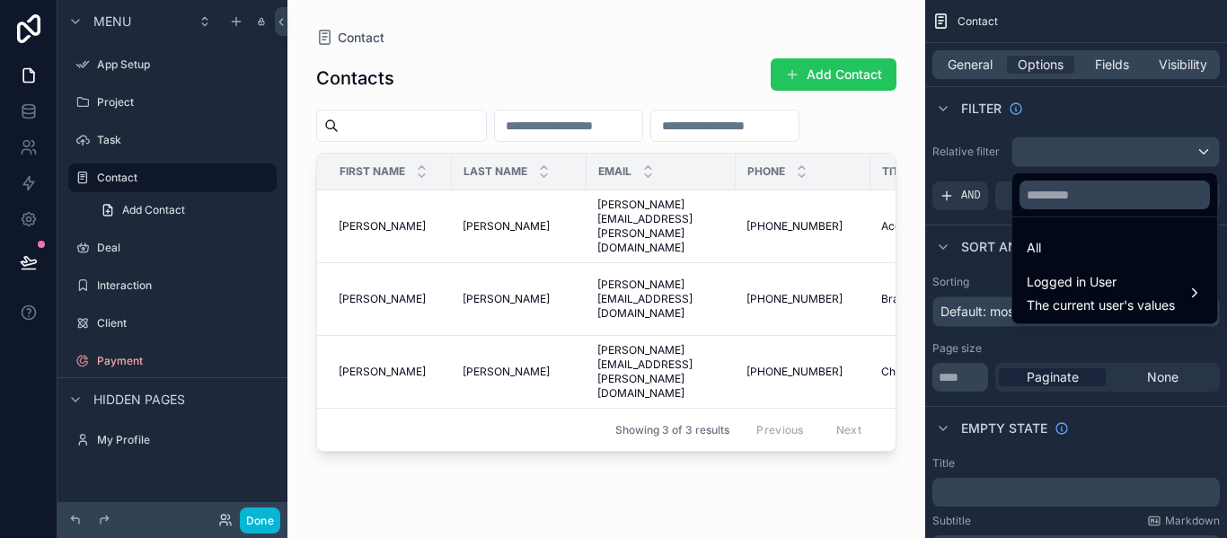
click at [975, 144] on div "scrollable content" at bounding box center [613, 269] width 1227 height 538
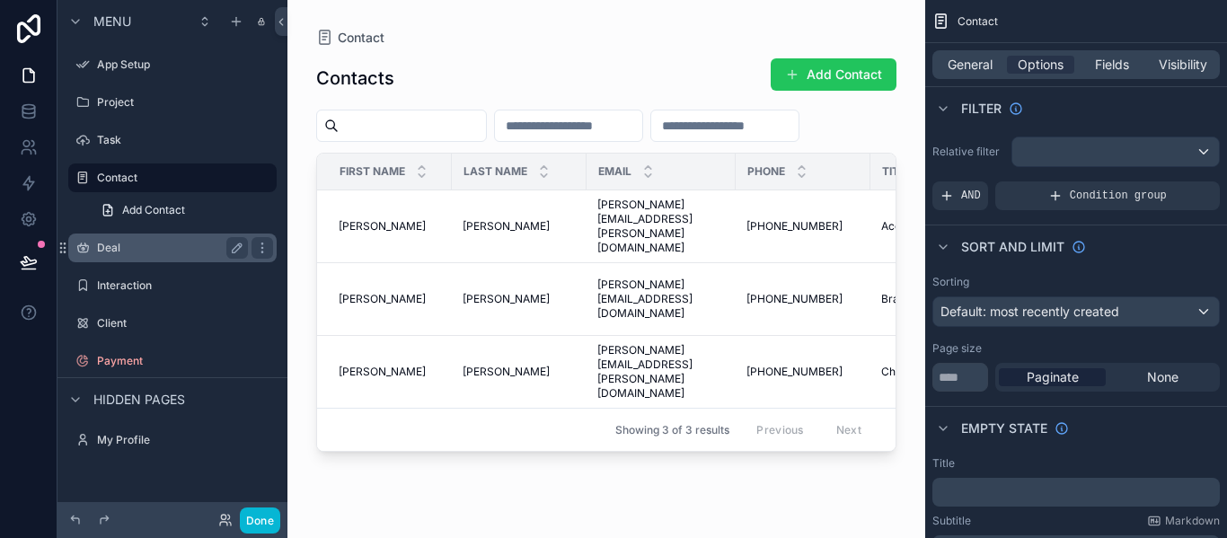
click at [143, 244] on label "Deal" at bounding box center [169, 248] width 144 height 14
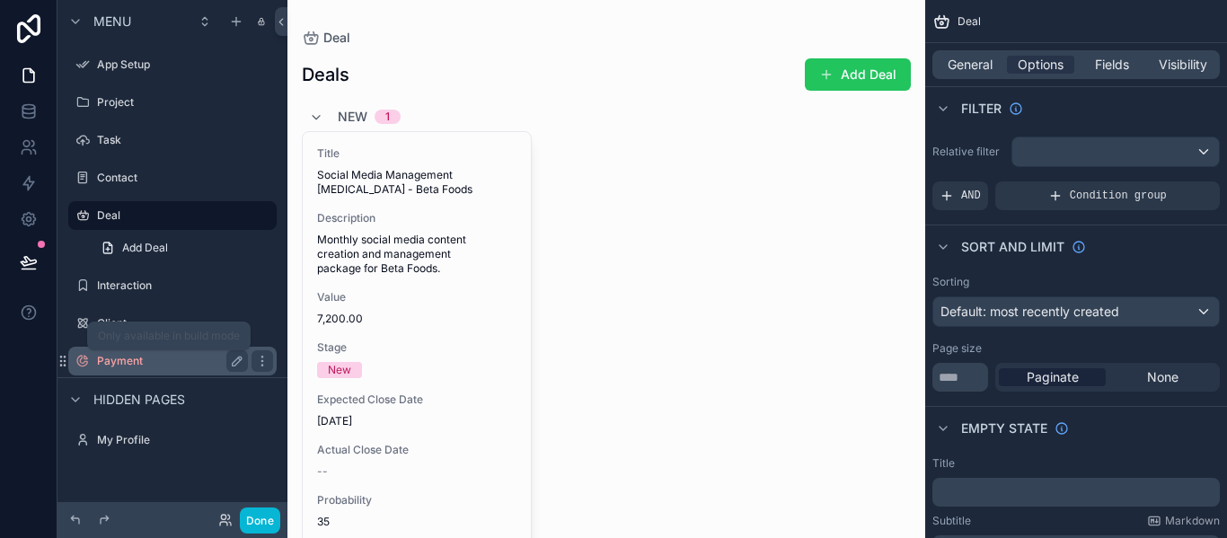
click at [105, 355] on label "Payment" at bounding box center [169, 361] width 144 height 14
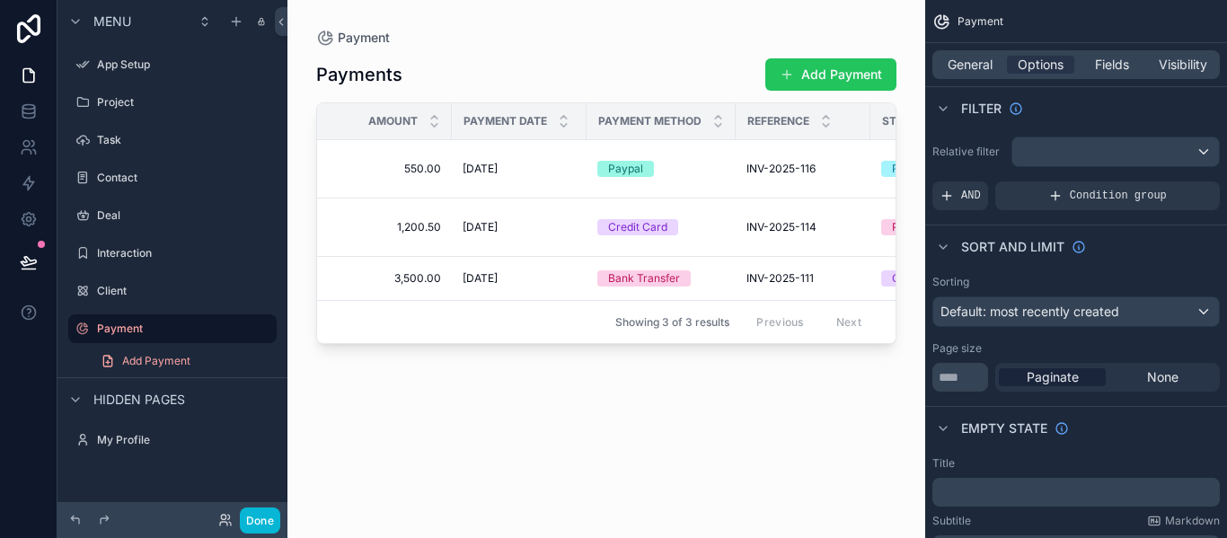
click at [783, 78] on div "scrollable content" at bounding box center [606, 258] width 638 height 517
click at [967, 64] on span "General" at bounding box center [970, 65] width 45 height 18
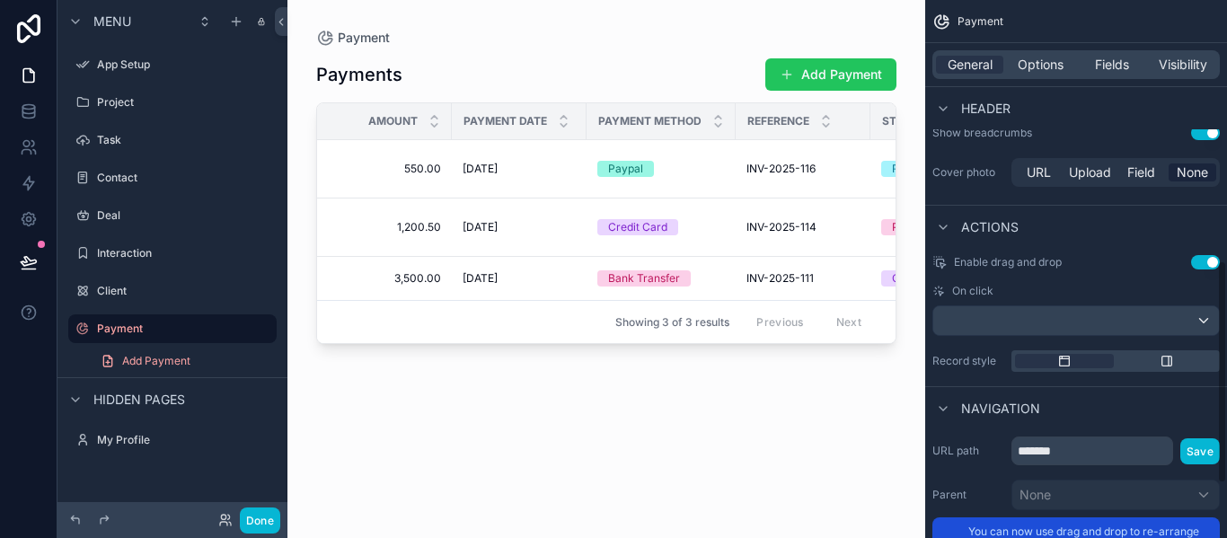
scroll to position [757, 0]
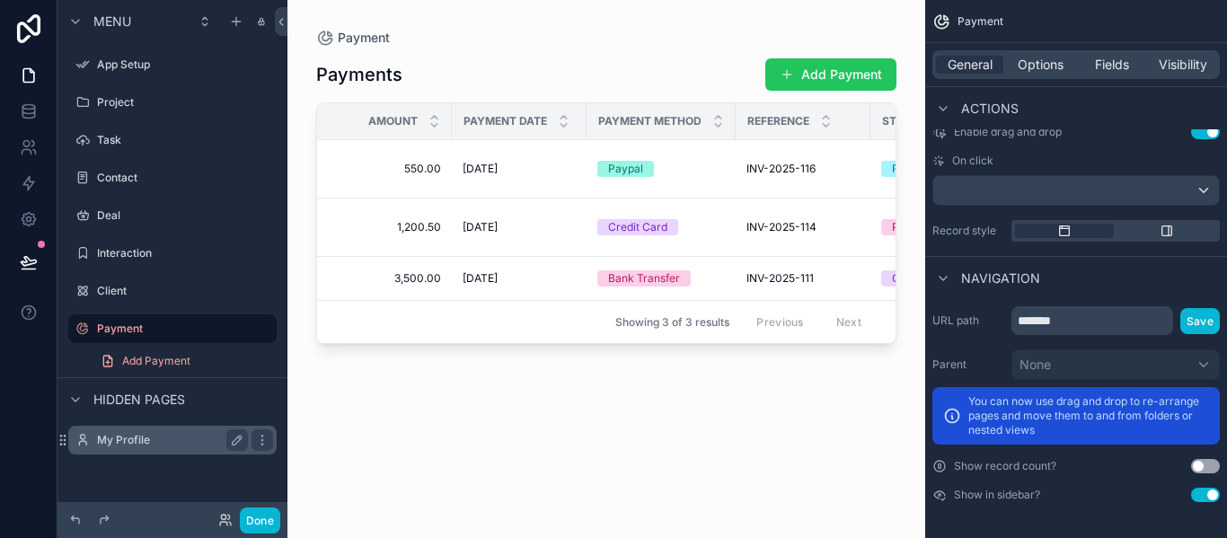
click at [160, 432] on div "My Profile" at bounding box center [172, 440] width 151 height 22
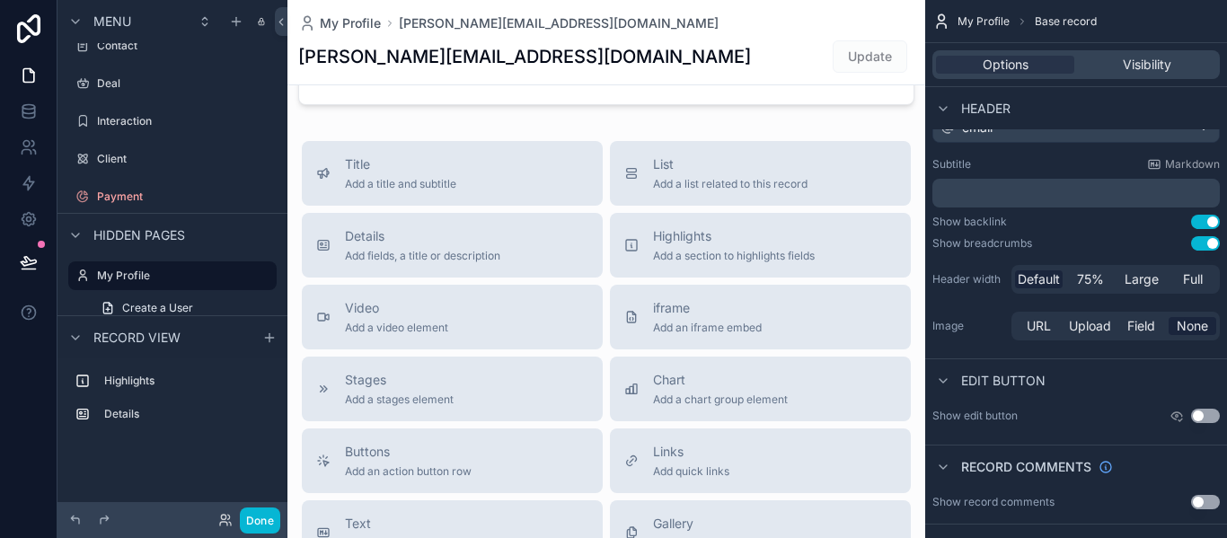
scroll to position [317, 0]
click at [408, 179] on div "scrollable content" at bounding box center [606, 310] width 638 height 1255
click at [432, 188] on span "Add a title and subtitle" at bounding box center [400, 183] width 111 height 14
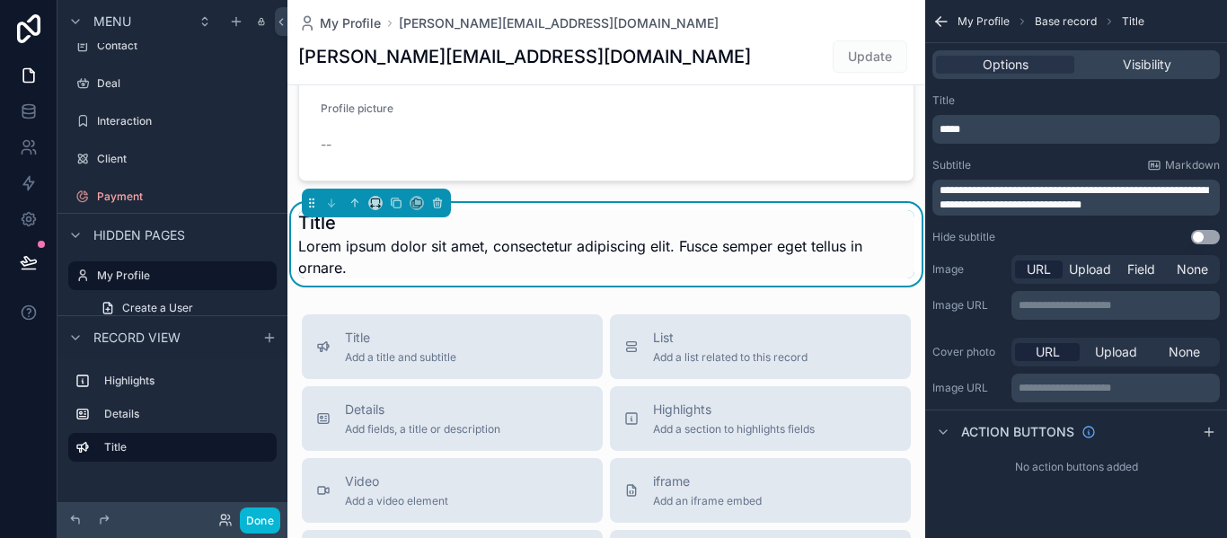
scroll to position [216, 0]
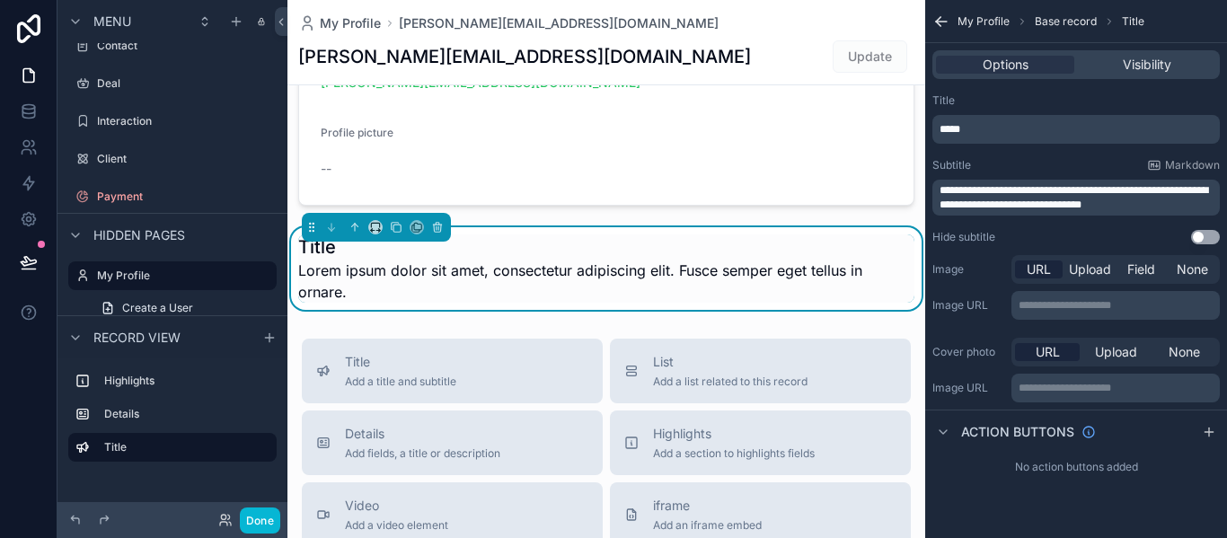
click at [499, 241] on h1 "Title" at bounding box center [606, 246] width 616 height 25
click at [659, 185] on div "scrollable content" at bounding box center [606, 111] width 638 height 203
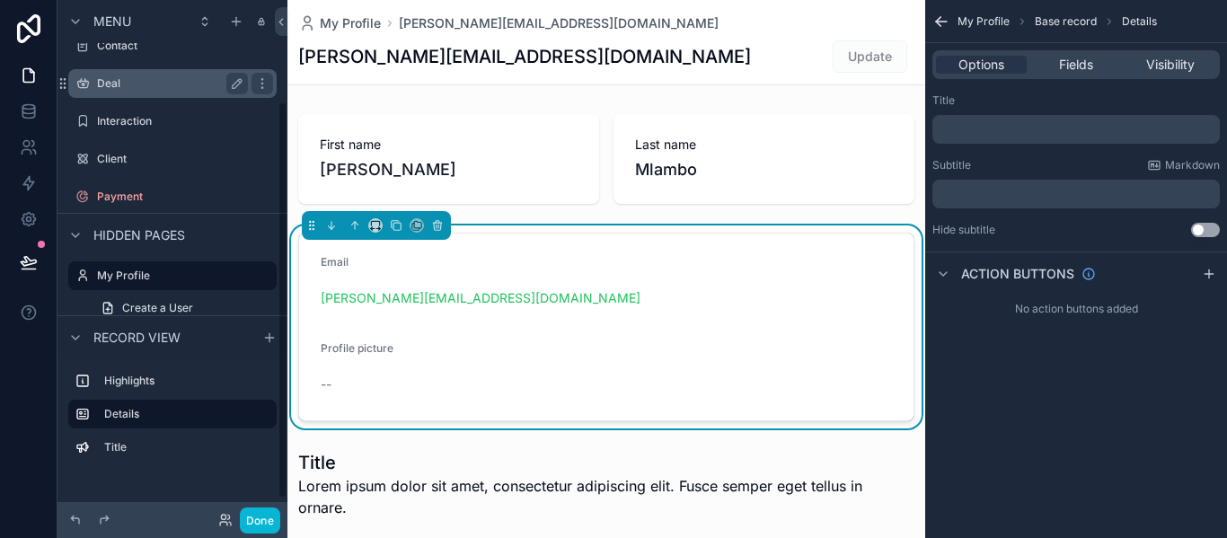
scroll to position [0, 0]
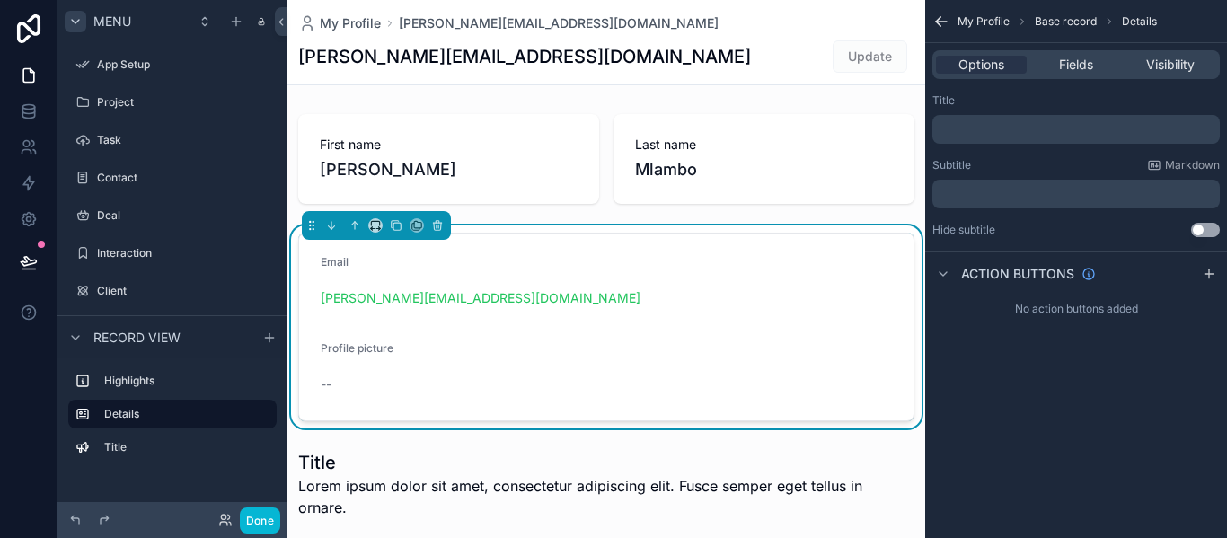
click at [83, 25] on div "scrollable content" at bounding box center [76, 22] width 22 height 22
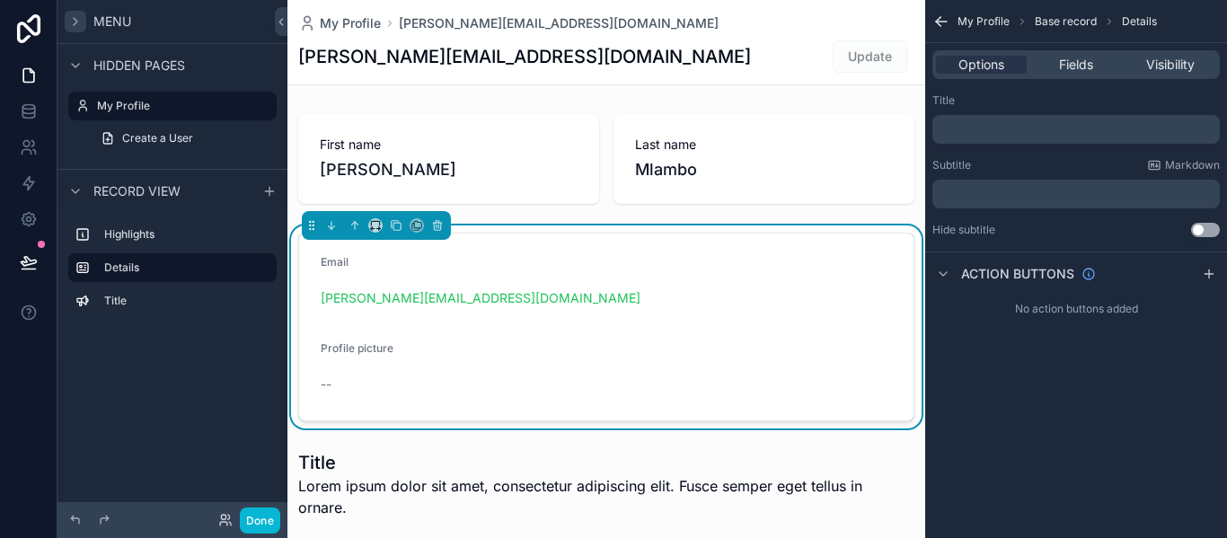
click at [83, 25] on div "scrollable content" at bounding box center [76, 22] width 22 height 22
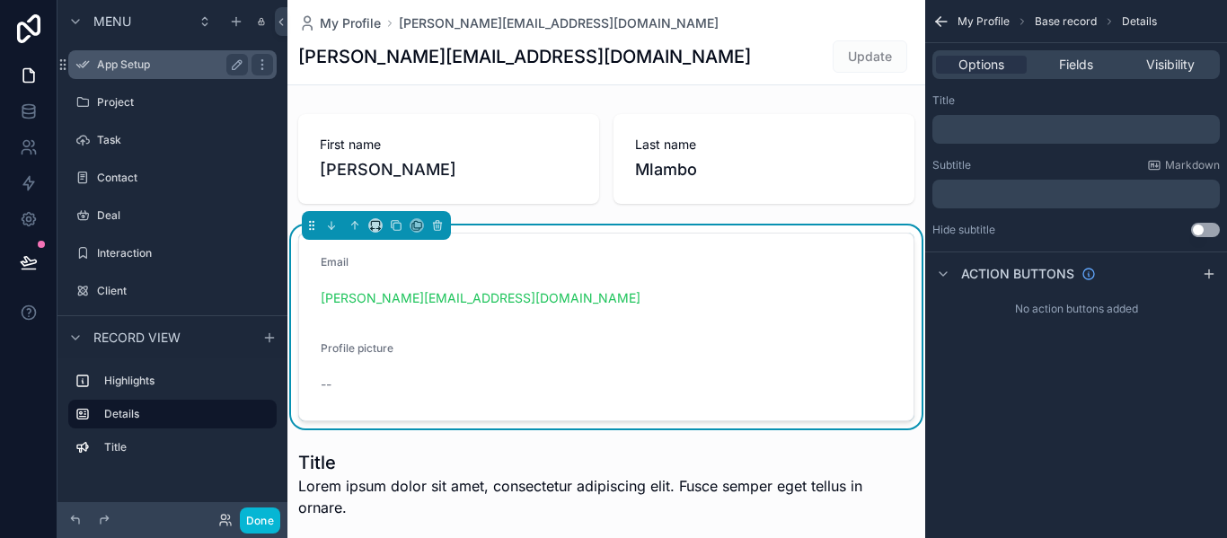
click at [135, 71] on label "App Setup" at bounding box center [169, 64] width 144 height 14
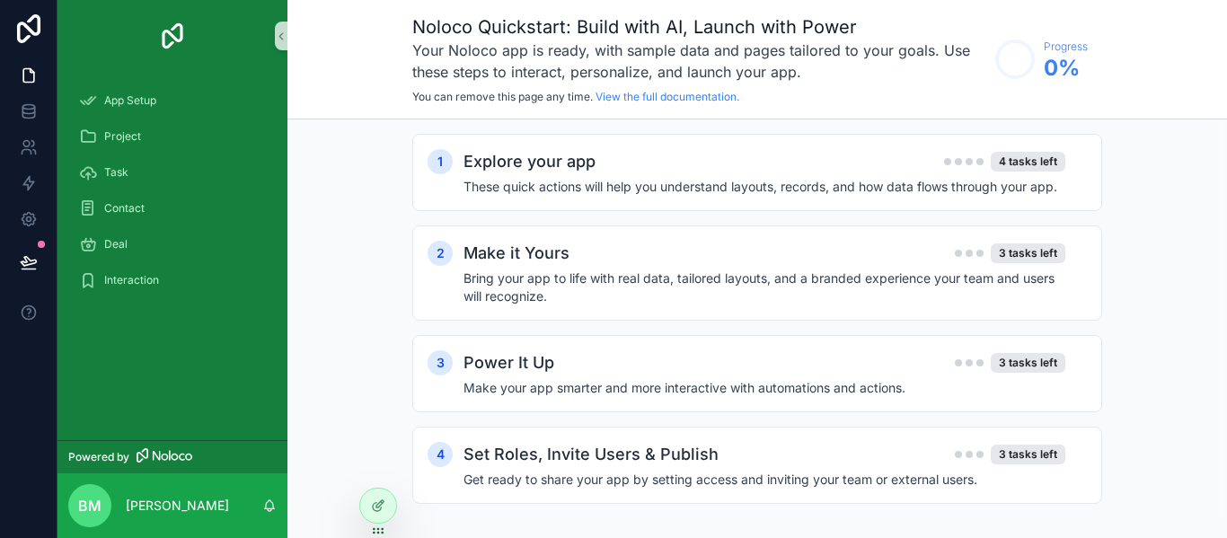
click at [1153, 204] on div "1 Explore your app 4 tasks left These quick actions will help you understand la…" at bounding box center [757, 336] width 940 height 435
click at [119, 144] on div "Project" at bounding box center [172, 136] width 187 height 29
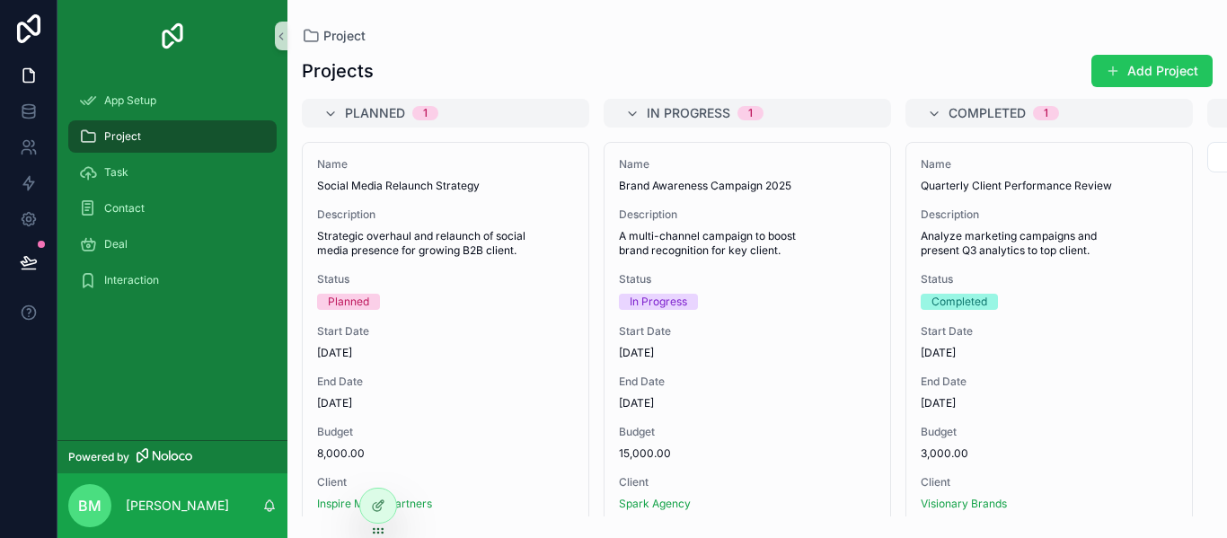
click at [156, 516] on div "BM [PERSON_NAME]" at bounding box center [172, 505] width 230 height 65
click at [160, 505] on p "[PERSON_NAME]" at bounding box center [177, 506] width 103 height 18
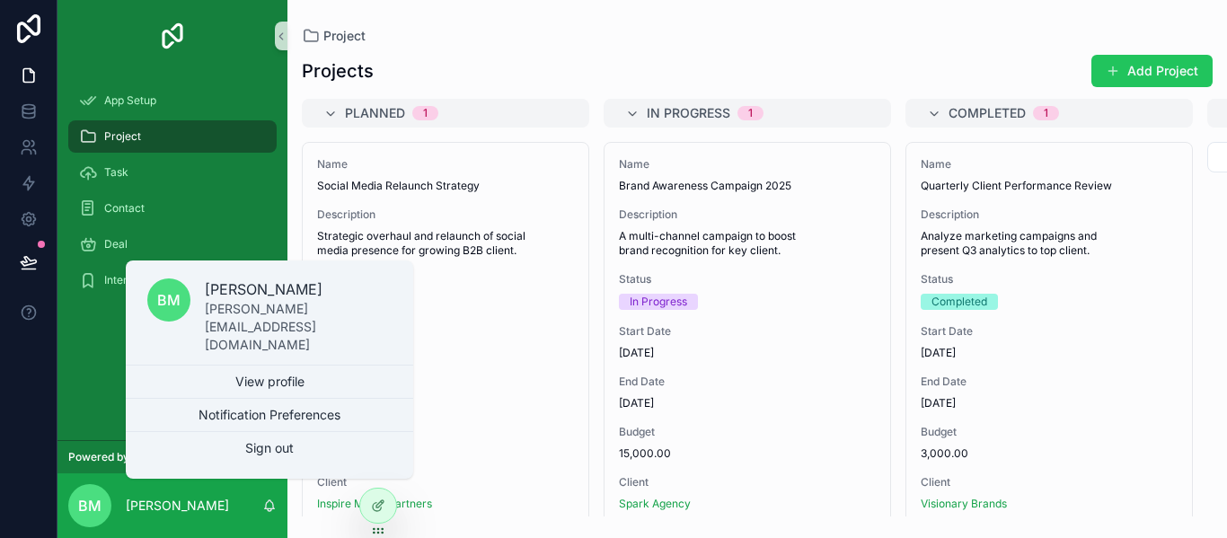
click at [235, 387] on link "View profile" at bounding box center [269, 382] width 287 height 32
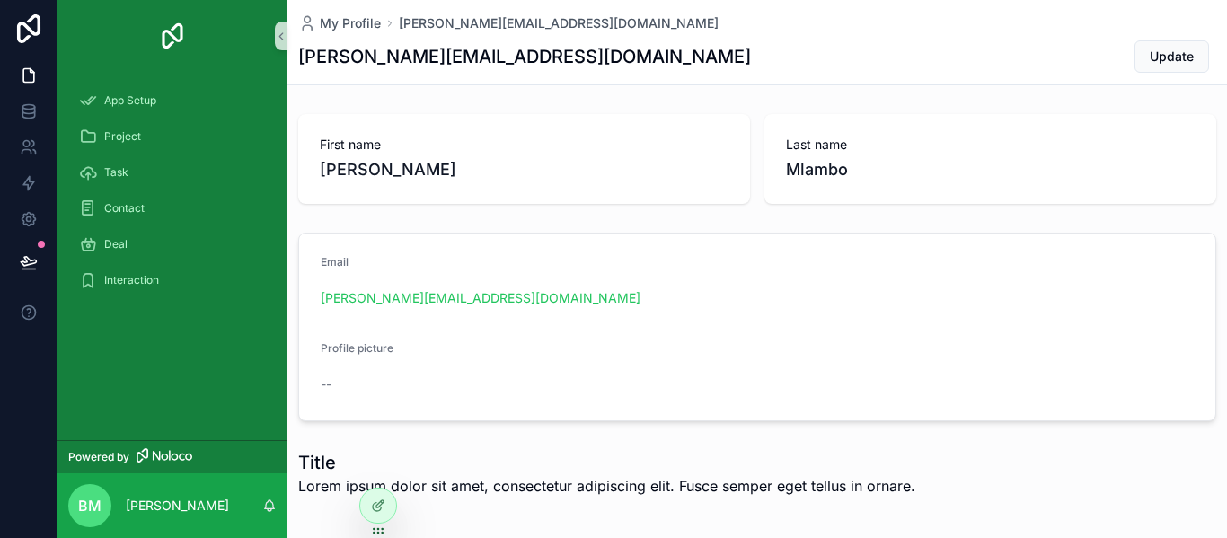
scroll to position [81, 0]
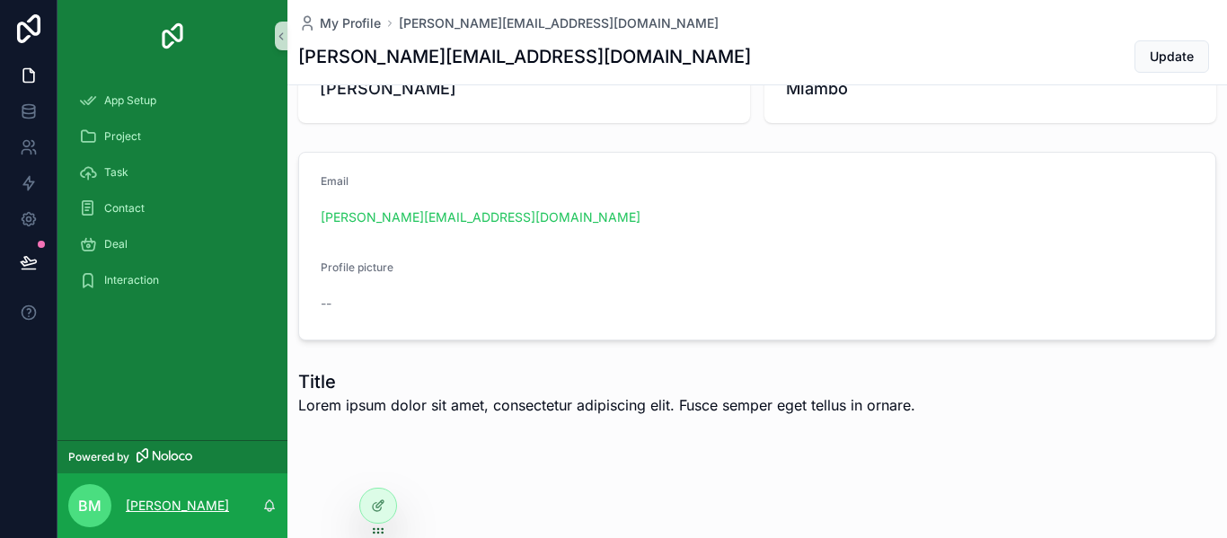
click at [137, 506] on p "[PERSON_NAME]" at bounding box center [177, 506] width 103 height 18
click at [101, 344] on div "App Setup Project Task Contact Deal Interaction" at bounding box center [172, 256] width 230 height 368
click at [164, 31] on img "scrollable content" at bounding box center [172, 36] width 29 height 29
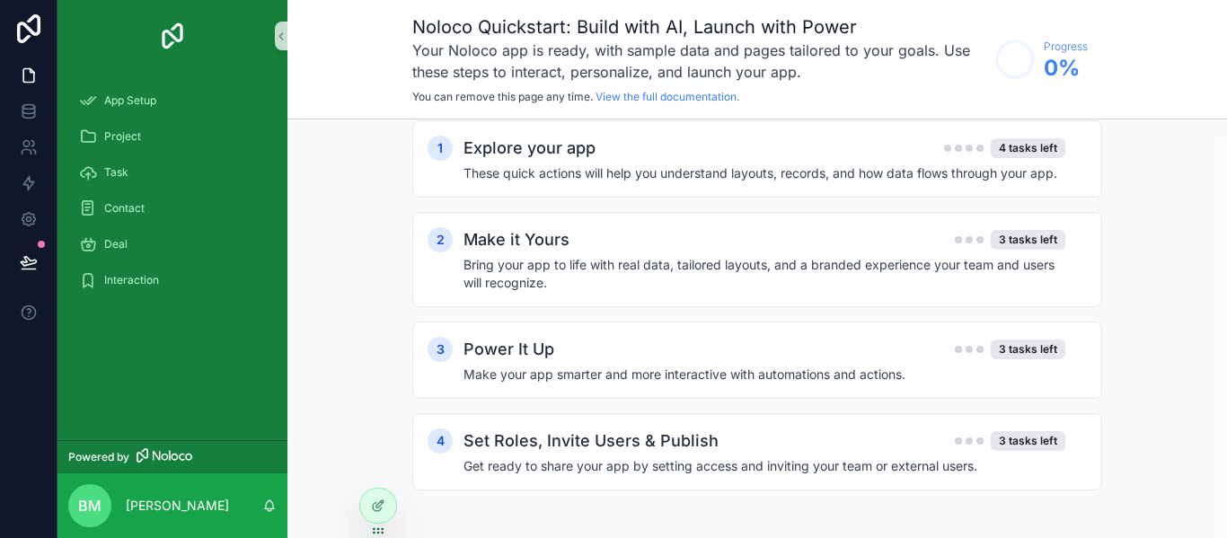
scroll to position [14, 0]
click at [569, 274] on h4 "Bring your app to life with real data, tailored layouts, and a branded experien…" at bounding box center [765, 273] width 602 height 36
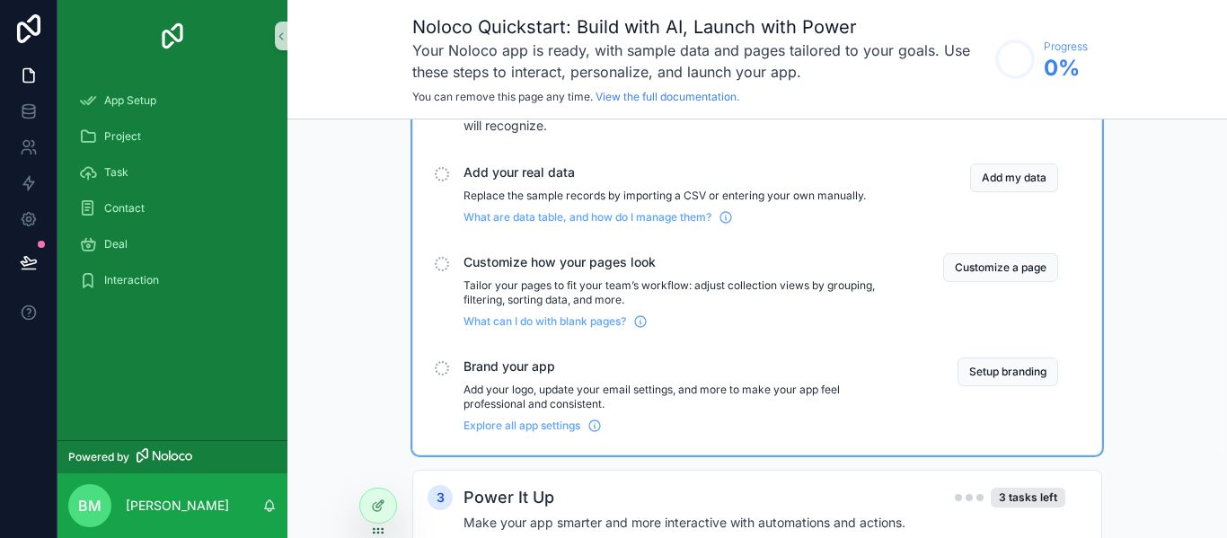
scroll to position [172, 0]
click at [990, 370] on button "Setup branding" at bounding box center [1008, 371] width 101 height 29
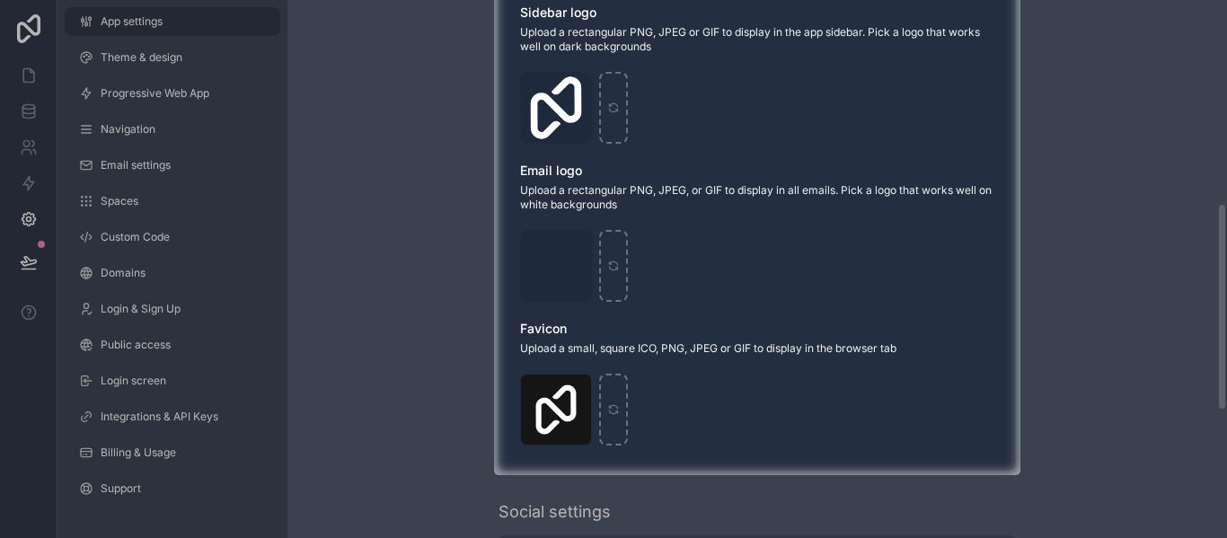
scroll to position [525, 0]
click at [611, 116] on div "scrollable content" at bounding box center [613, 108] width 29 height 72
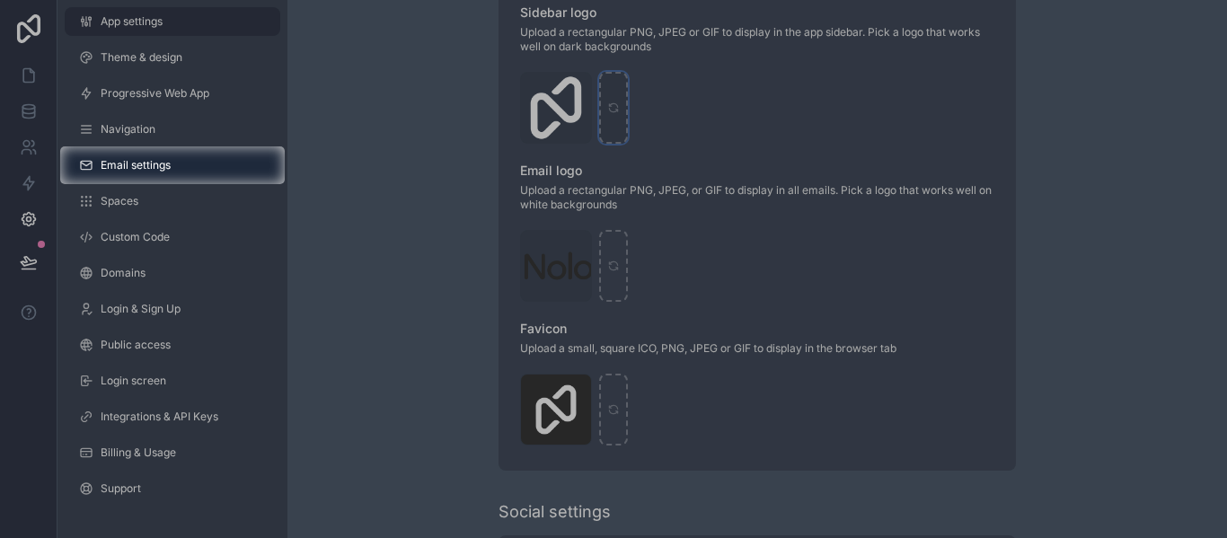
type input "**********"
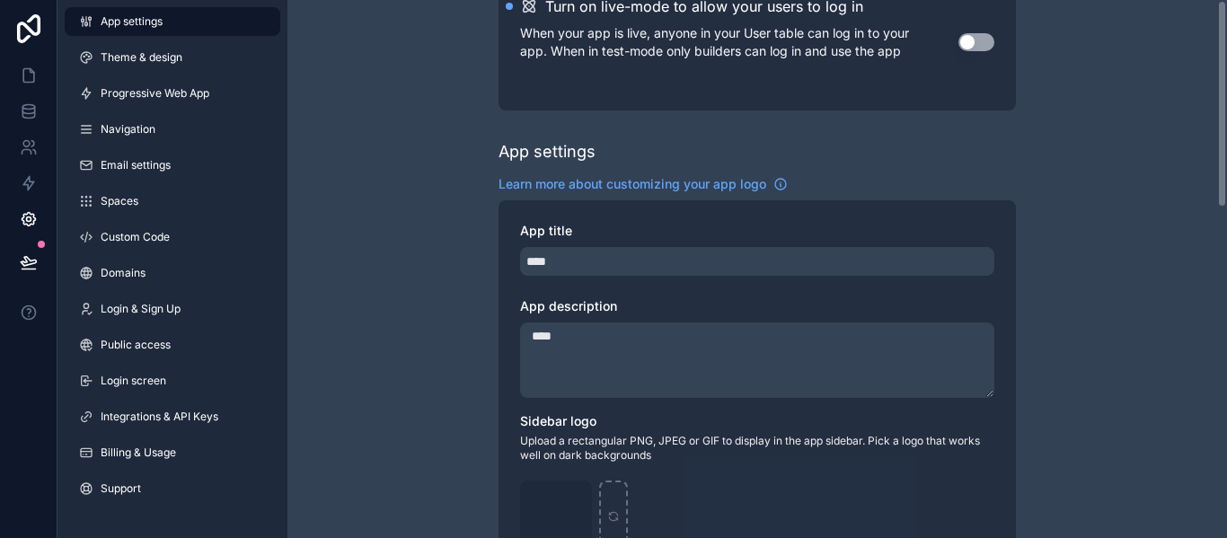
scroll to position [0, 0]
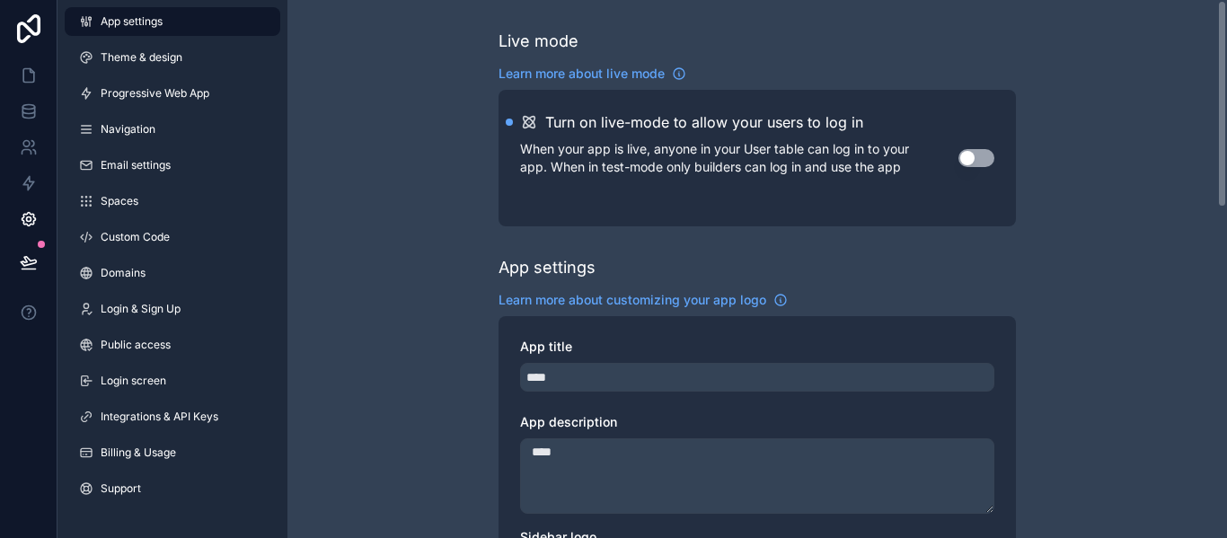
click at [924, 224] on div "Turn on live-mode to allow your users to log in When your app is live, anyone i…" at bounding box center [757, 158] width 517 height 137
click at [37, 78] on icon at bounding box center [29, 75] width 18 height 18
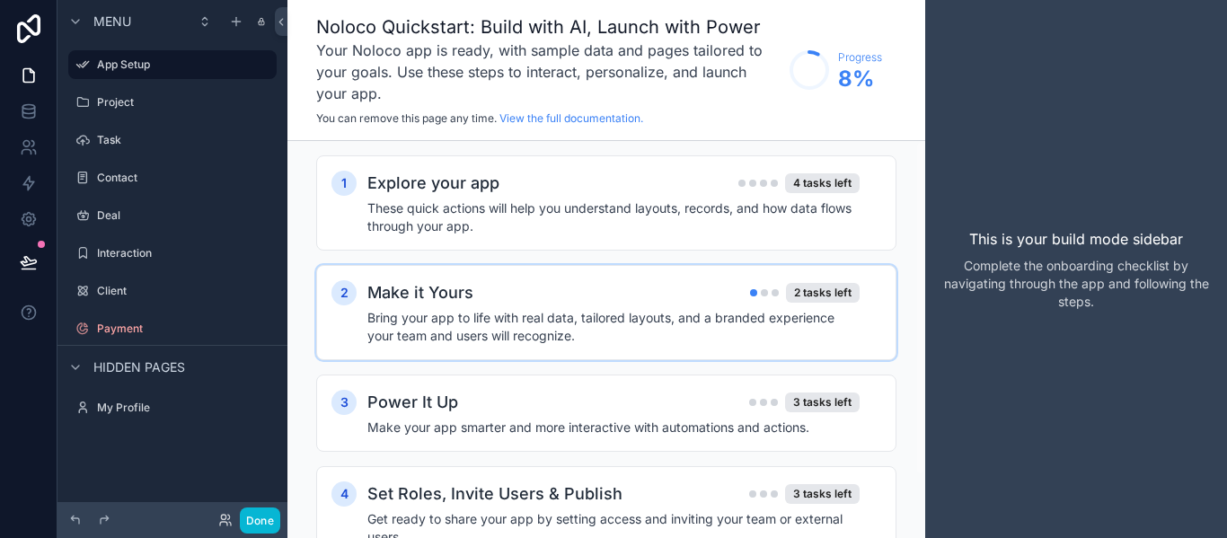
click at [454, 327] on h4 "Bring your app to life with real data, tailored layouts, and a branded experien…" at bounding box center [613, 327] width 492 height 36
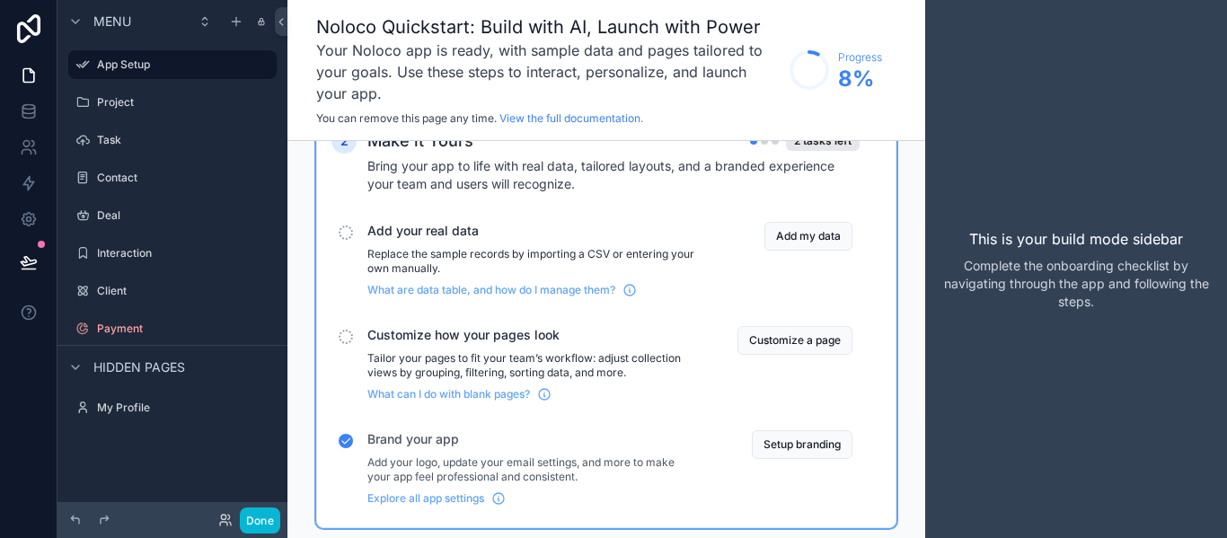
scroll to position [164, 0]
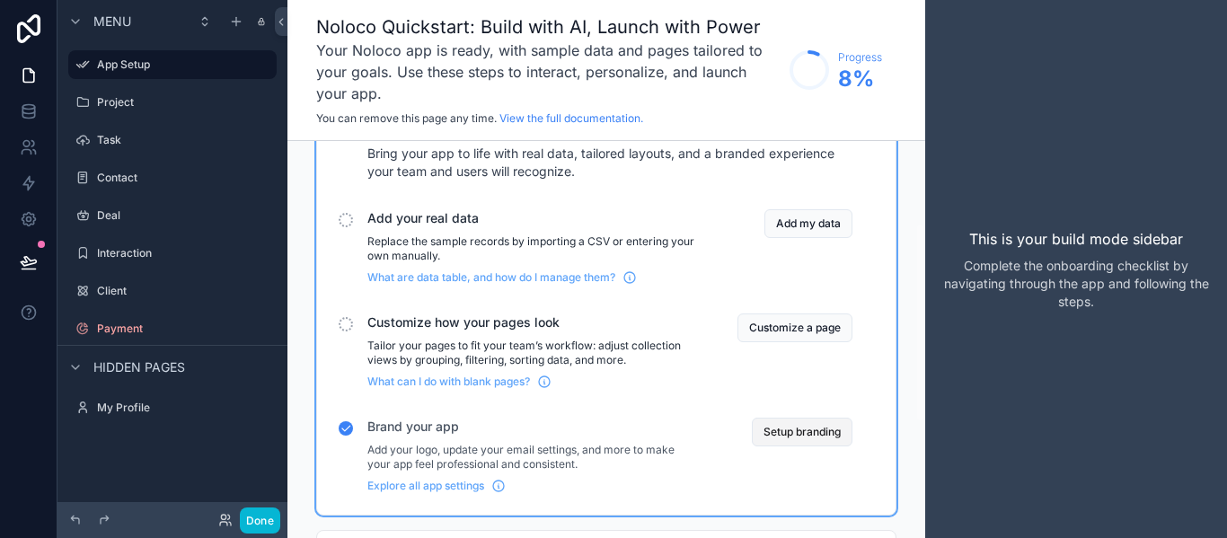
click at [797, 439] on button "Setup branding" at bounding box center [802, 432] width 101 height 29
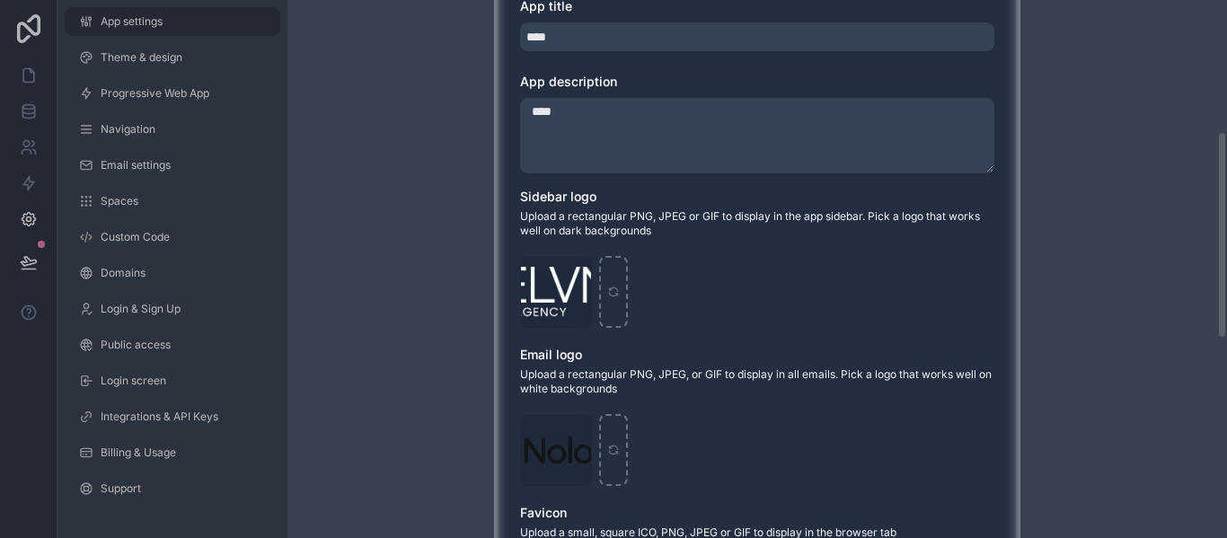
scroll to position [341, 0]
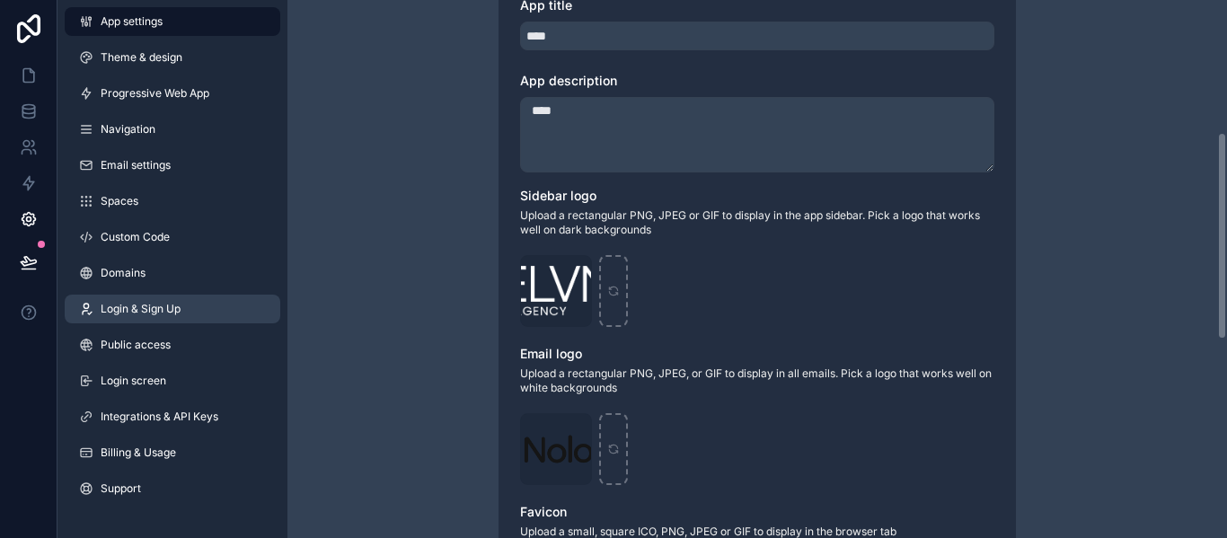
click at [184, 308] on link "Login & Sign Up" at bounding box center [173, 309] width 216 height 29
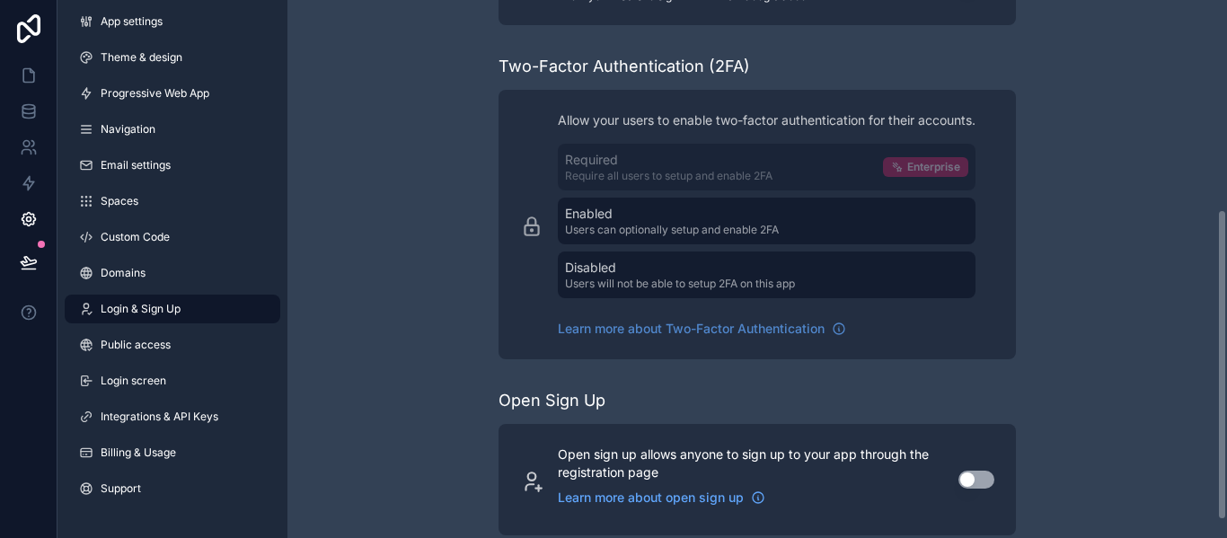
scroll to position [393, 0]
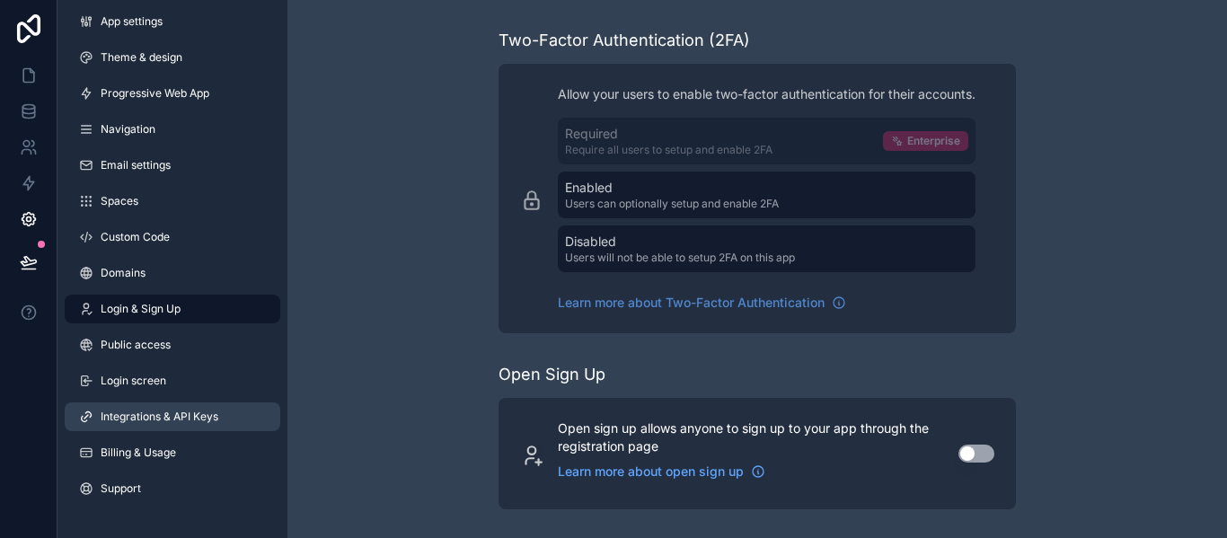
click at [145, 409] on link "Integrations & API Keys" at bounding box center [173, 416] width 216 height 29
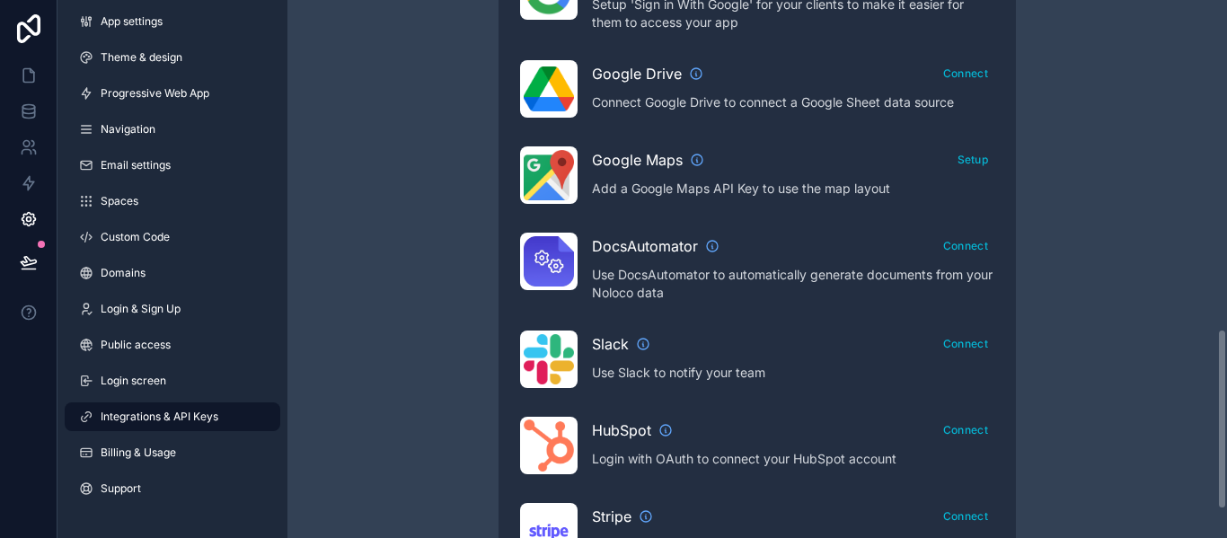
scroll to position [1063, 0]
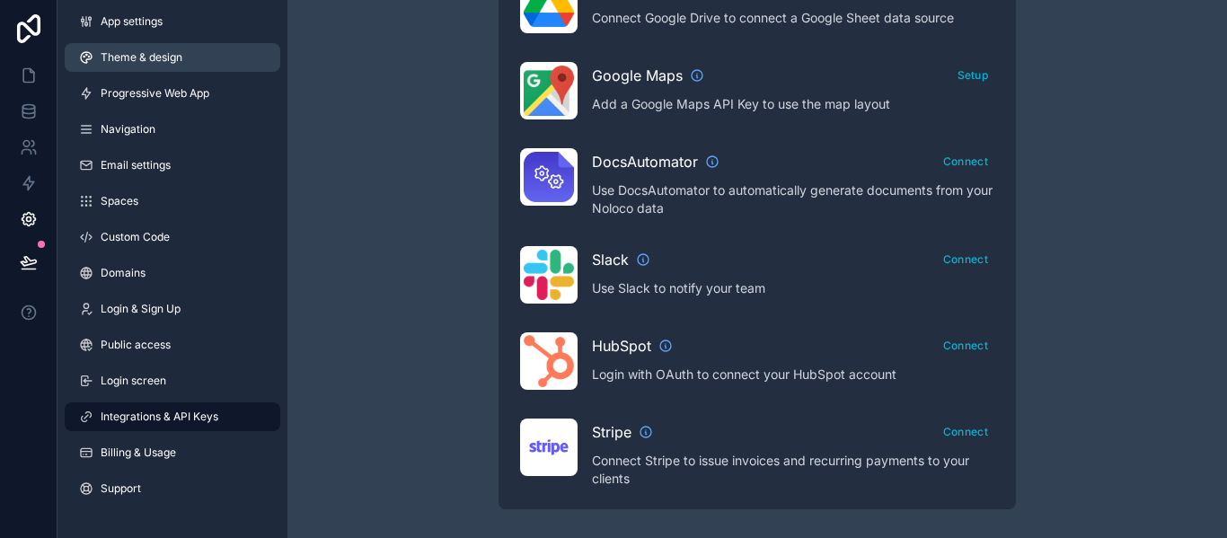
click at [155, 59] on span "Theme & design" at bounding box center [142, 57] width 82 height 14
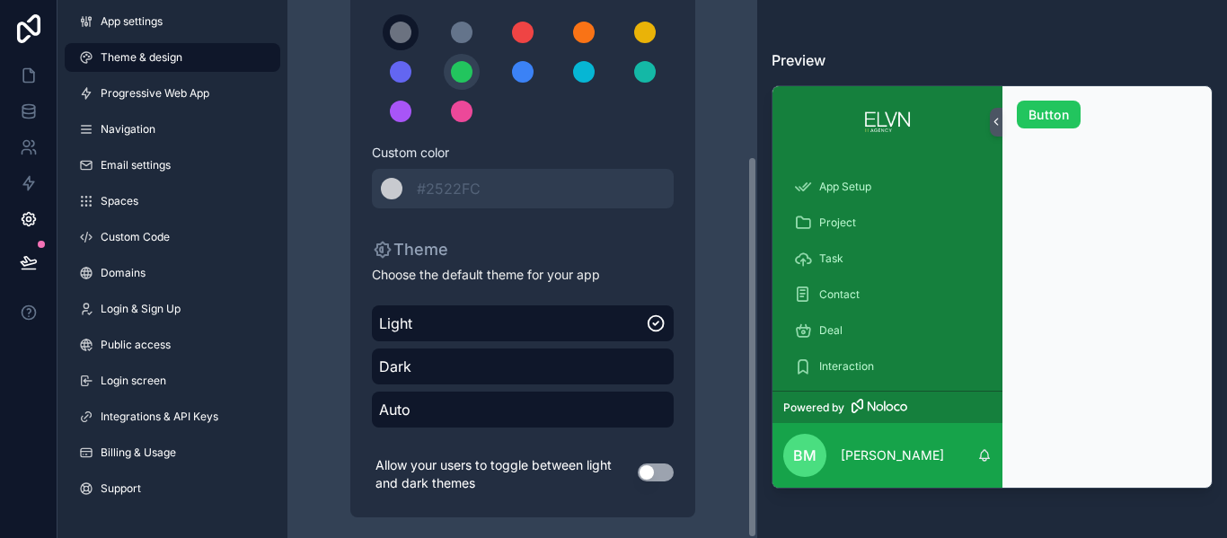
scroll to position [220, 0]
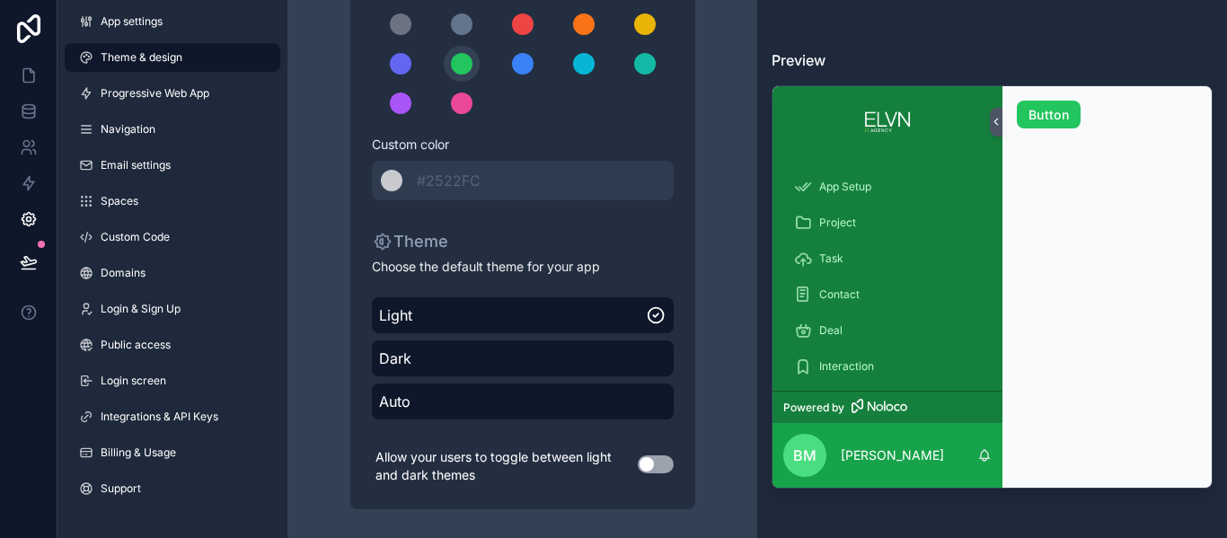
click at [650, 464] on button "Use setting" at bounding box center [656, 464] width 36 height 18
click at [141, 120] on link "Navigation" at bounding box center [173, 129] width 216 height 29
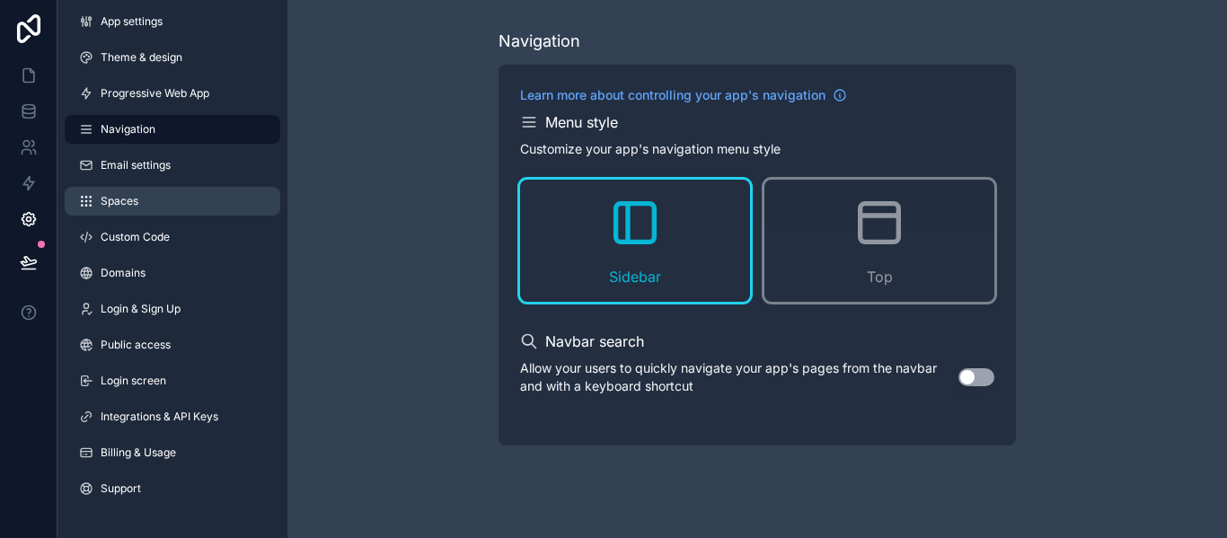
click at [138, 197] on span "Spaces" at bounding box center [120, 201] width 38 height 14
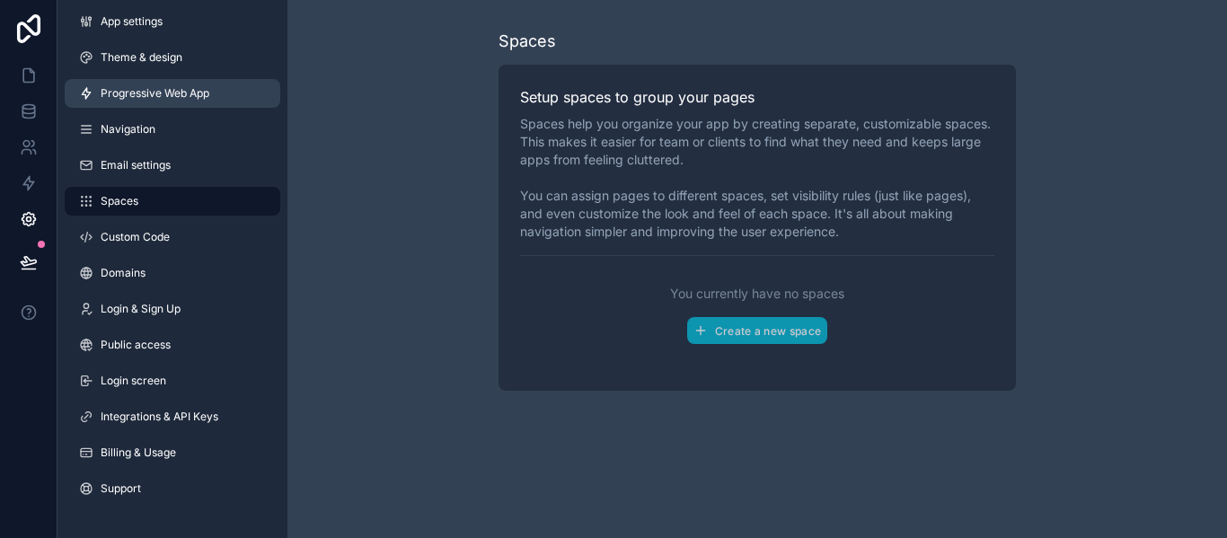
click at [171, 85] on link "Progressive Web App" at bounding box center [173, 93] width 216 height 29
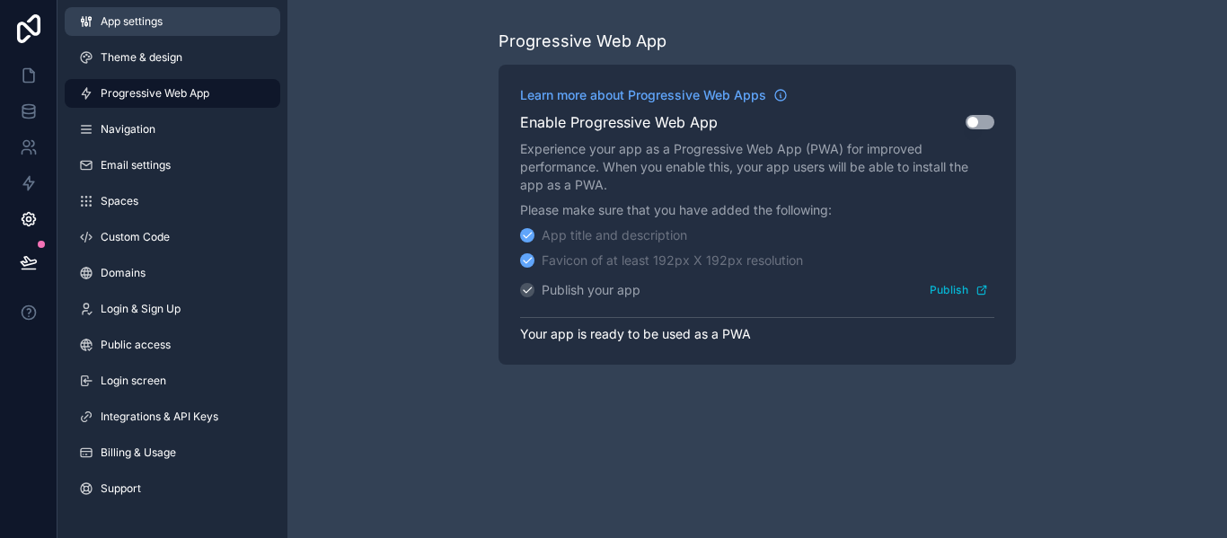
click at [118, 33] on link "App settings" at bounding box center [173, 21] width 216 height 29
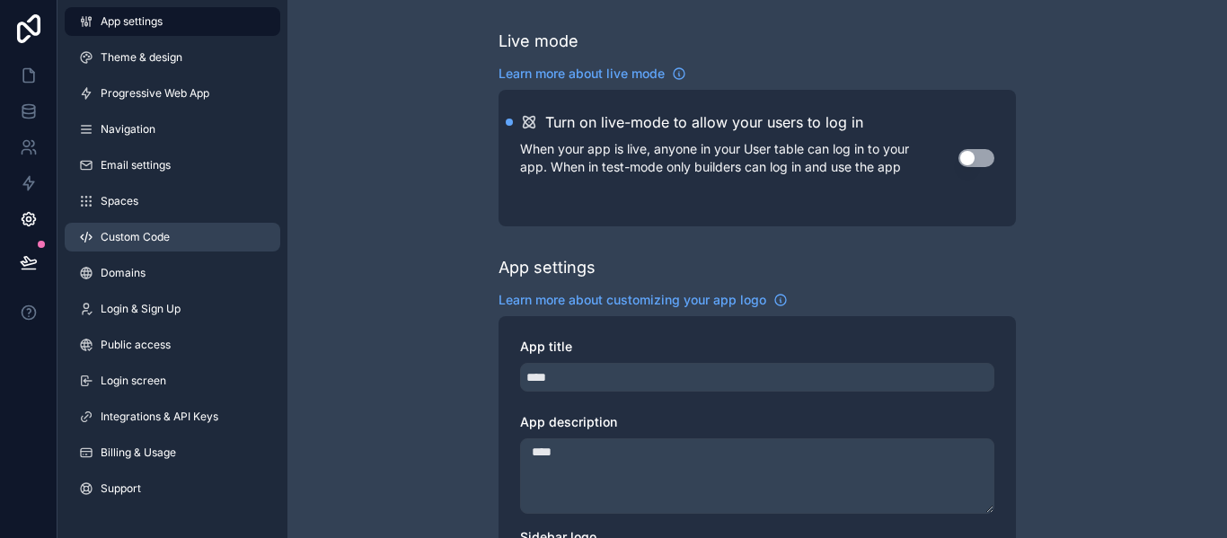
click at [120, 231] on span "Custom Code" at bounding box center [135, 237] width 69 height 14
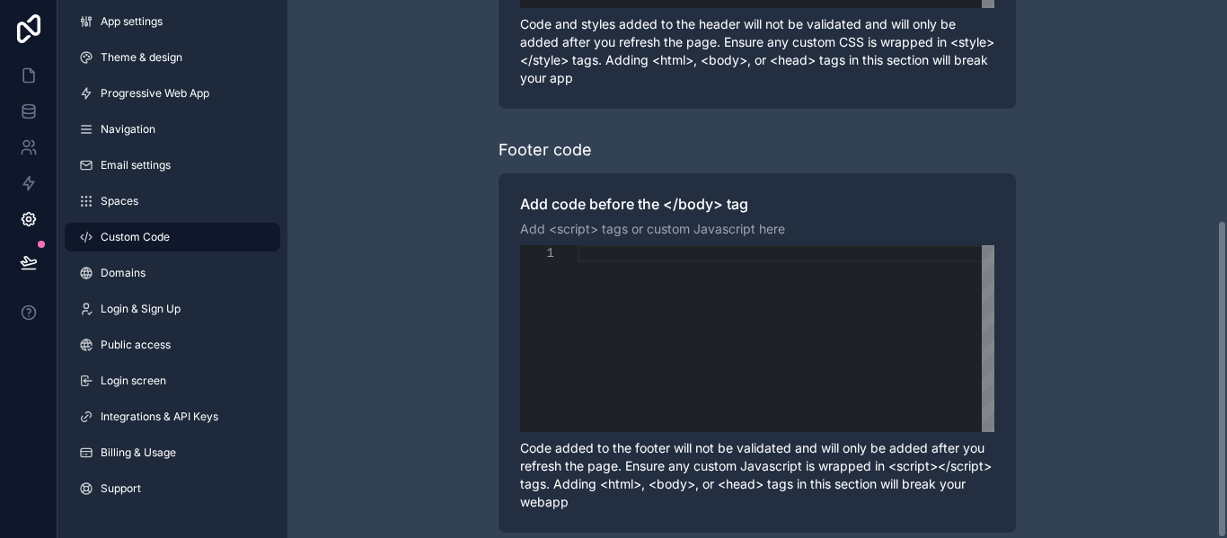
scroll to position [371, 0]
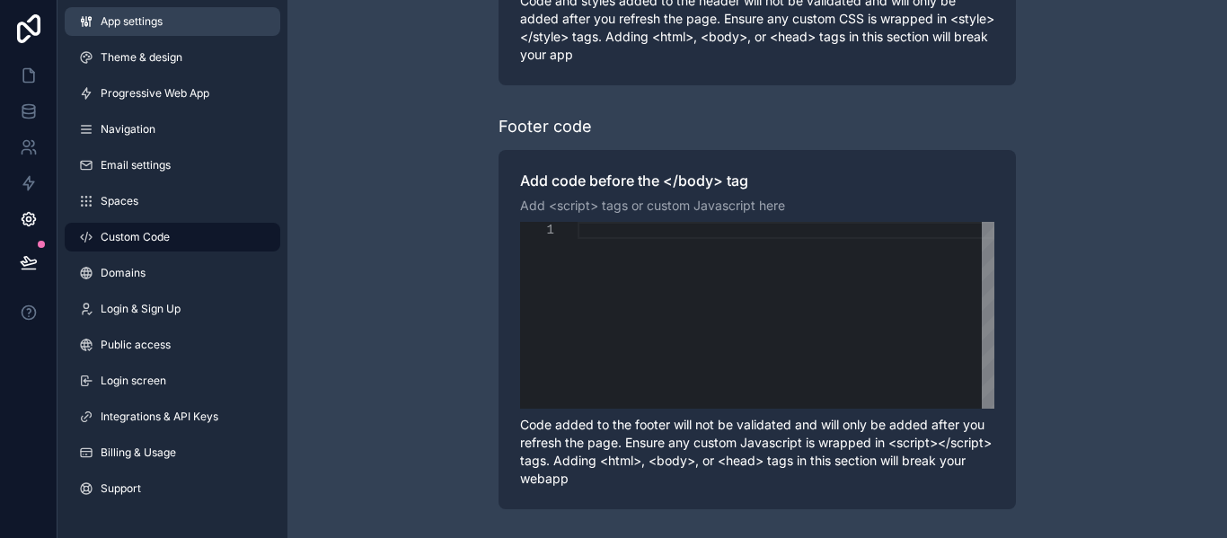
click at [135, 13] on link "App settings" at bounding box center [173, 21] width 216 height 29
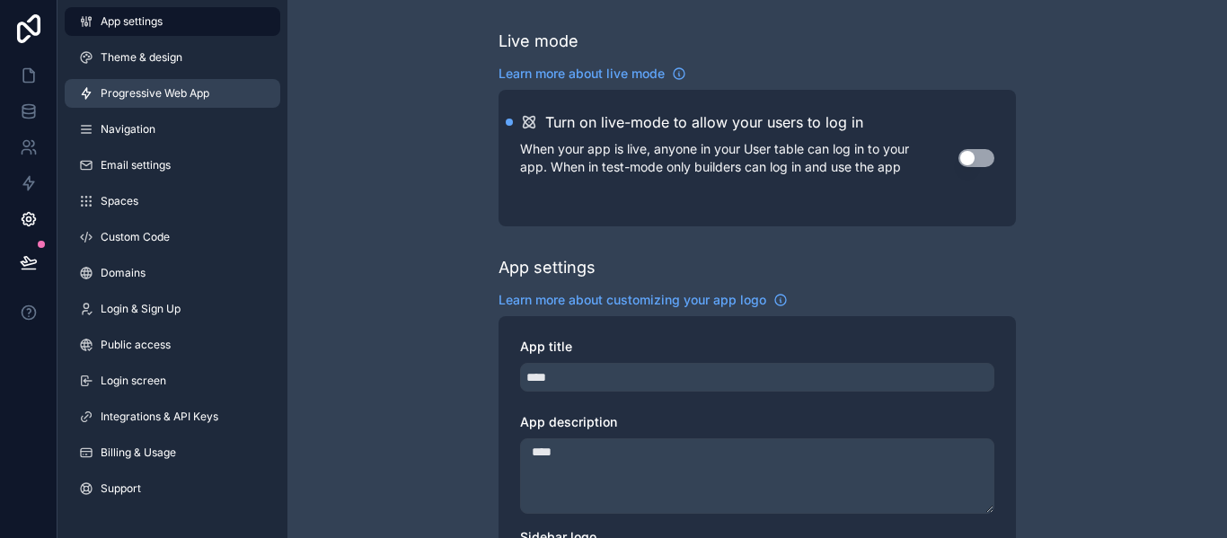
click at [172, 107] on link "Progressive Web App" at bounding box center [173, 93] width 216 height 29
